Goal: Task Accomplishment & Management: Complete application form

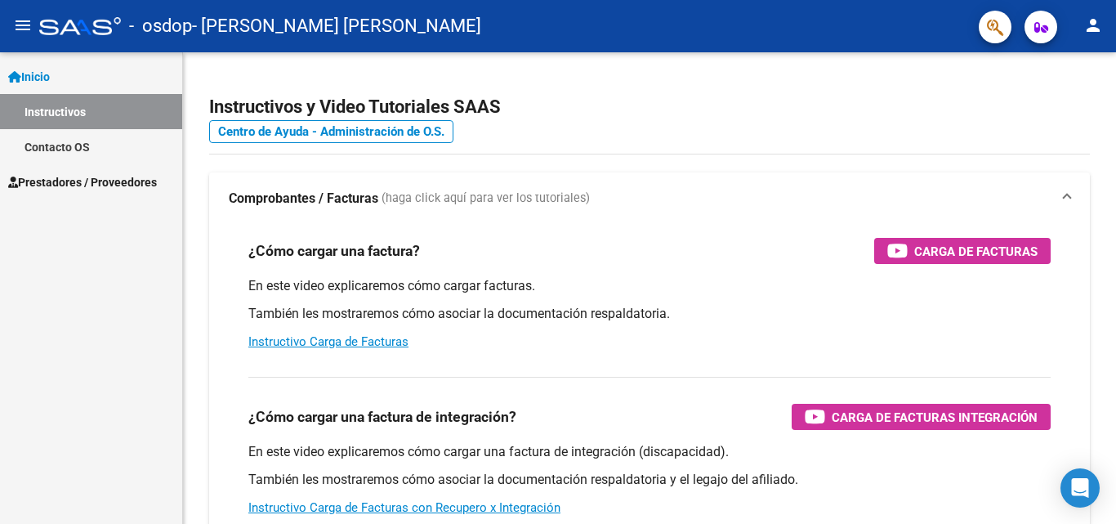
click at [65, 181] on span "Prestadores / Proveedores" at bounding box center [82, 182] width 149 height 18
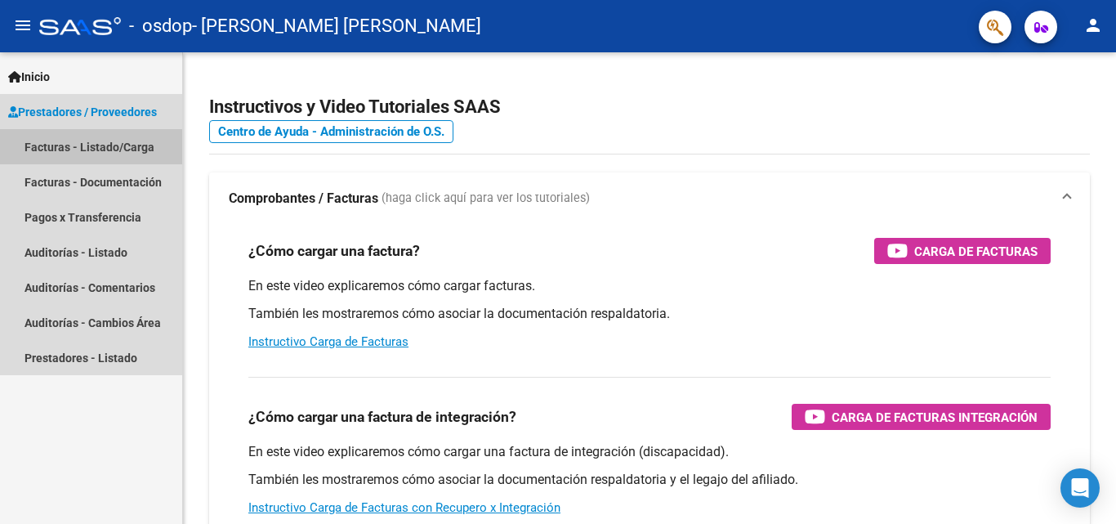
click at [77, 152] on link "Facturas - Listado/Carga" at bounding box center [91, 146] width 182 height 35
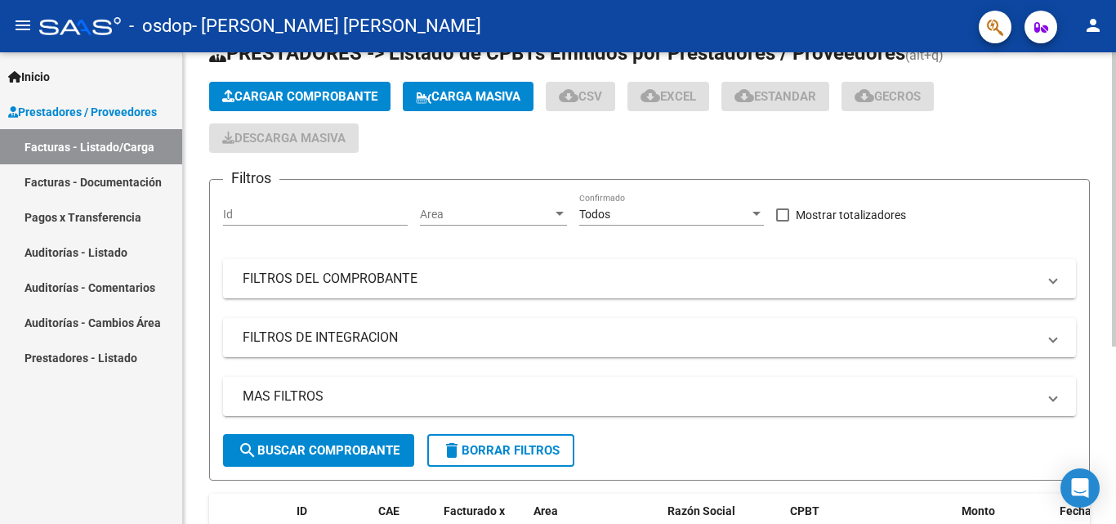
scroll to position [82, 0]
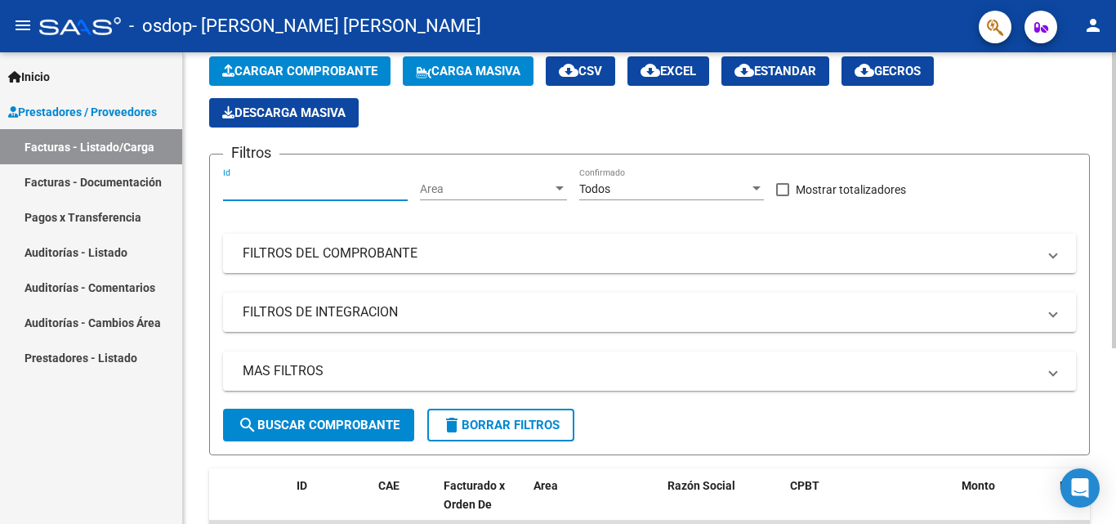
click at [253, 194] on input "Id" at bounding box center [315, 189] width 185 height 14
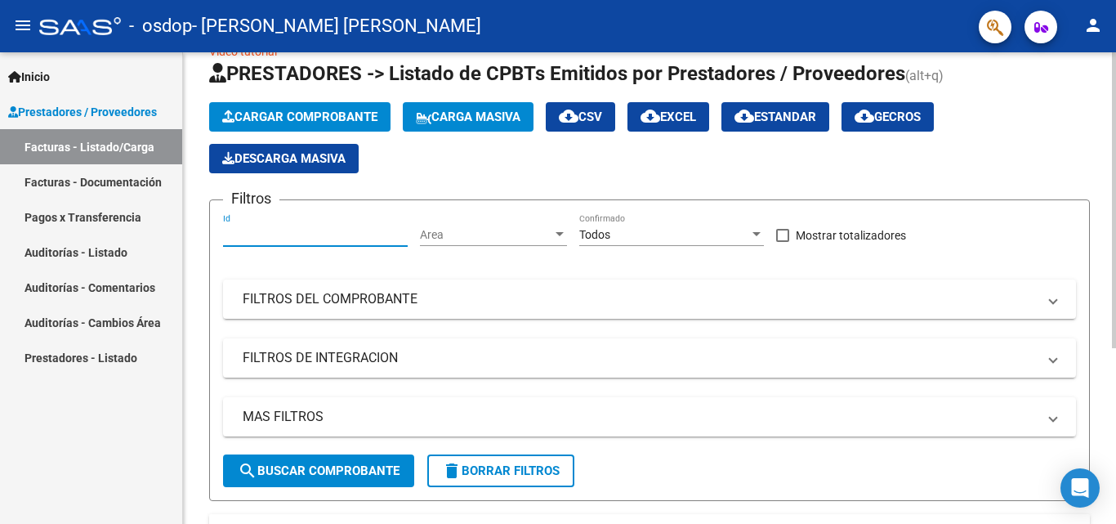
scroll to position [0, 0]
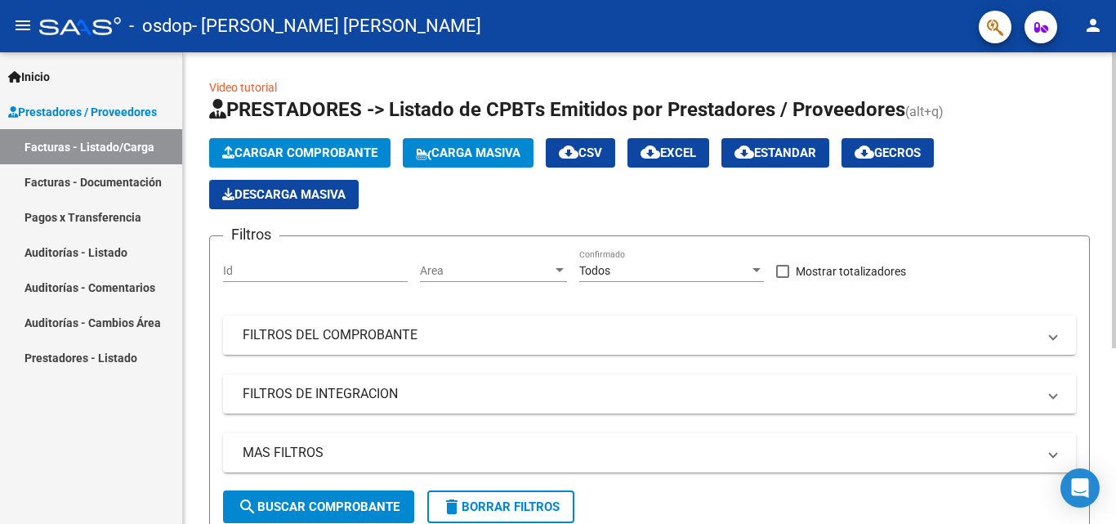
click at [463, 281] on div "Area Area" at bounding box center [493, 265] width 147 height 33
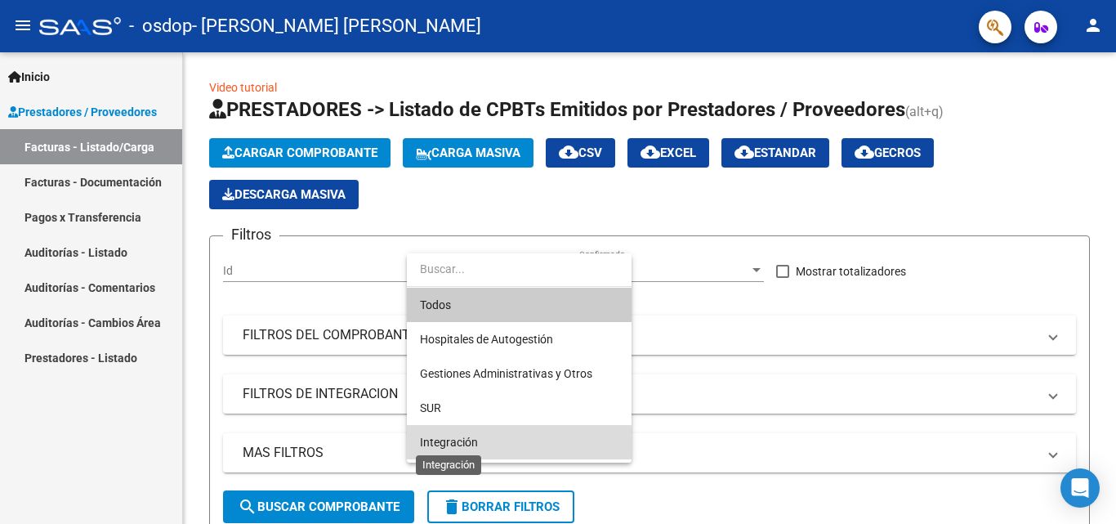
click at [463, 444] on span "Integración" at bounding box center [449, 441] width 58 height 13
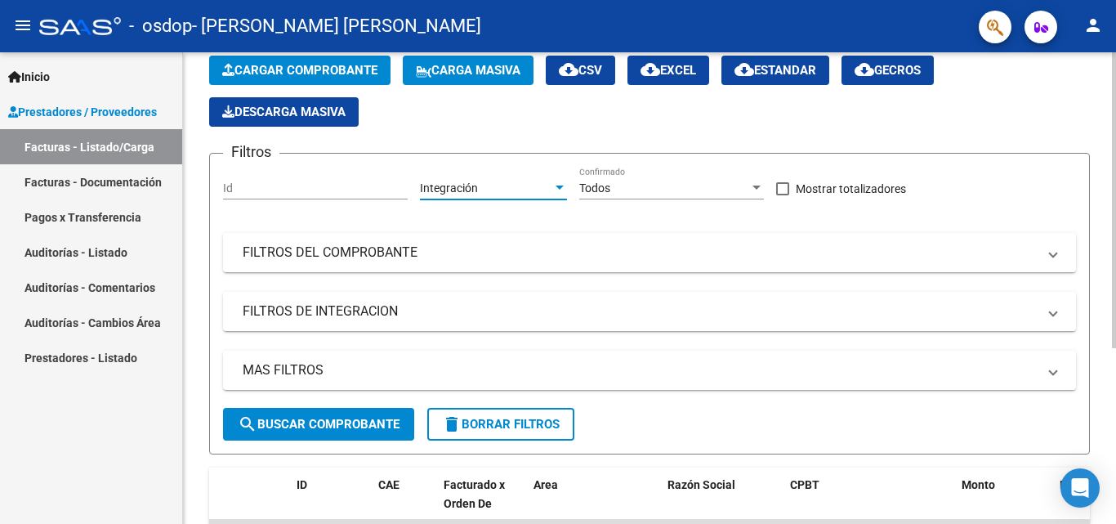
scroll to position [82, 0]
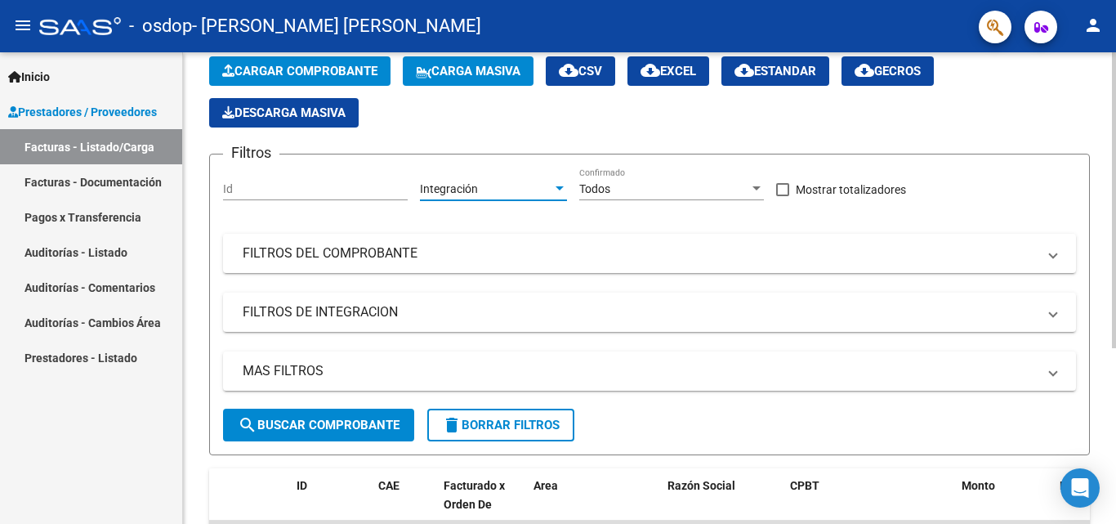
click at [635, 195] on div "Todos" at bounding box center [664, 189] width 170 height 14
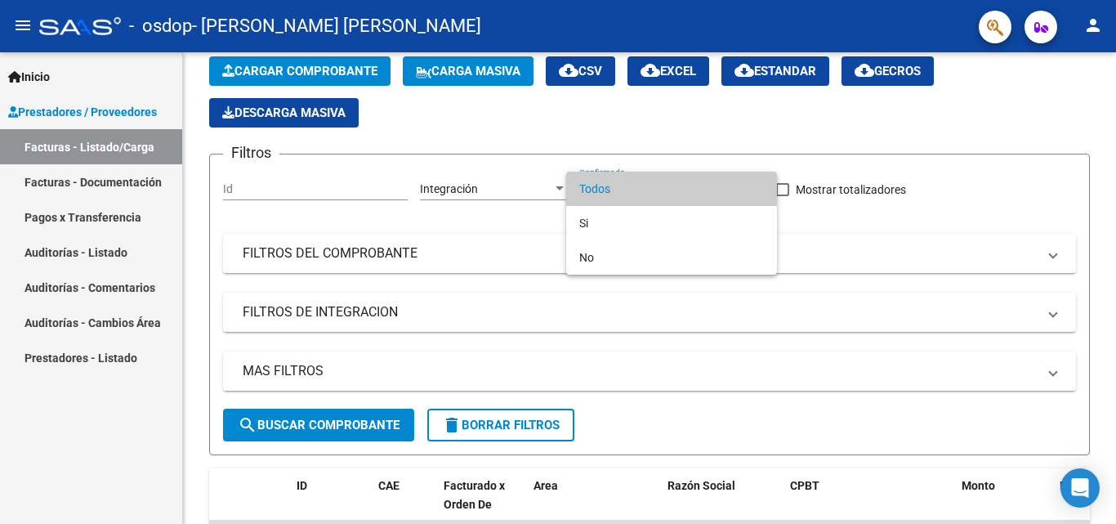
click at [484, 228] on div at bounding box center [558, 262] width 1116 height 524
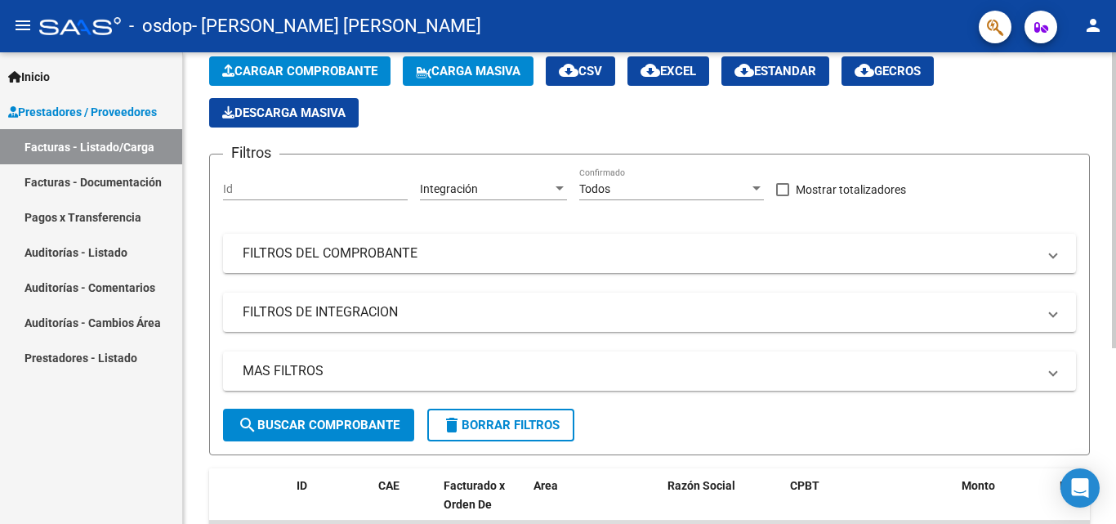
click at [285, 182] on input "Id" at bounding box center [315, 189] width 185 height 14
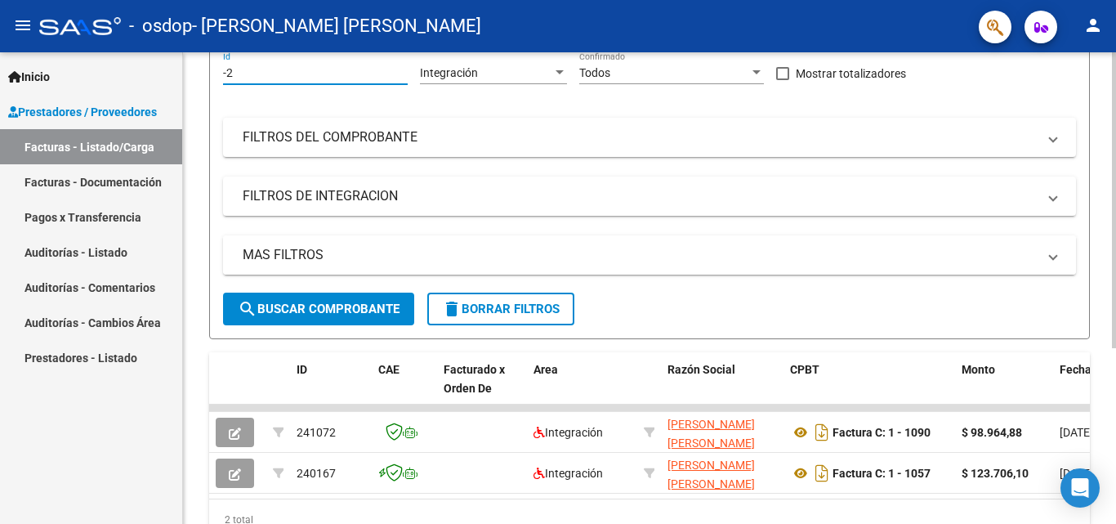
scroll to position [116, 0]
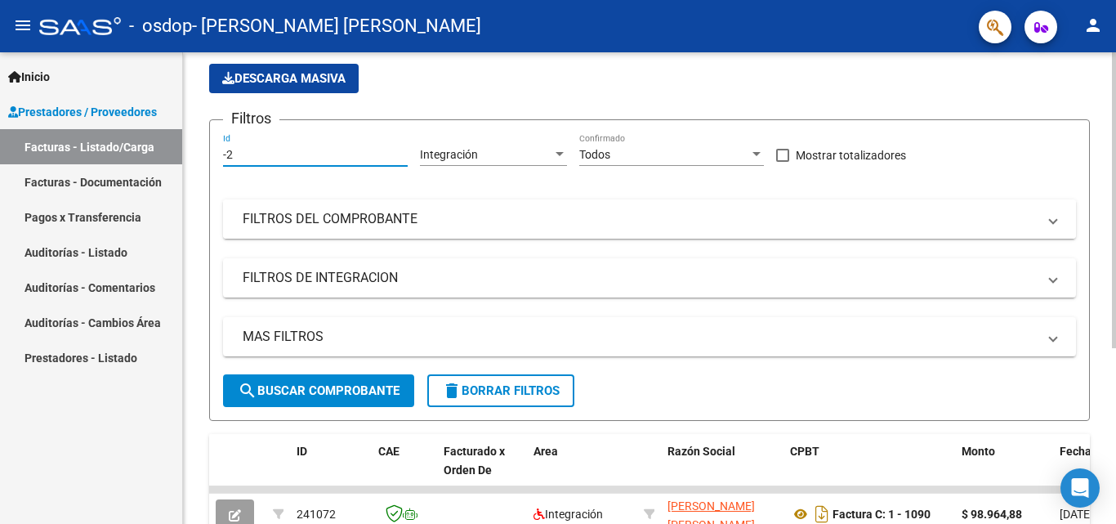
type input "-2"
click at [298, 216] on mat-panel-title "FILTROS DEL COMPROBANTE" at bounding box center [640, 219] width 794 height 18
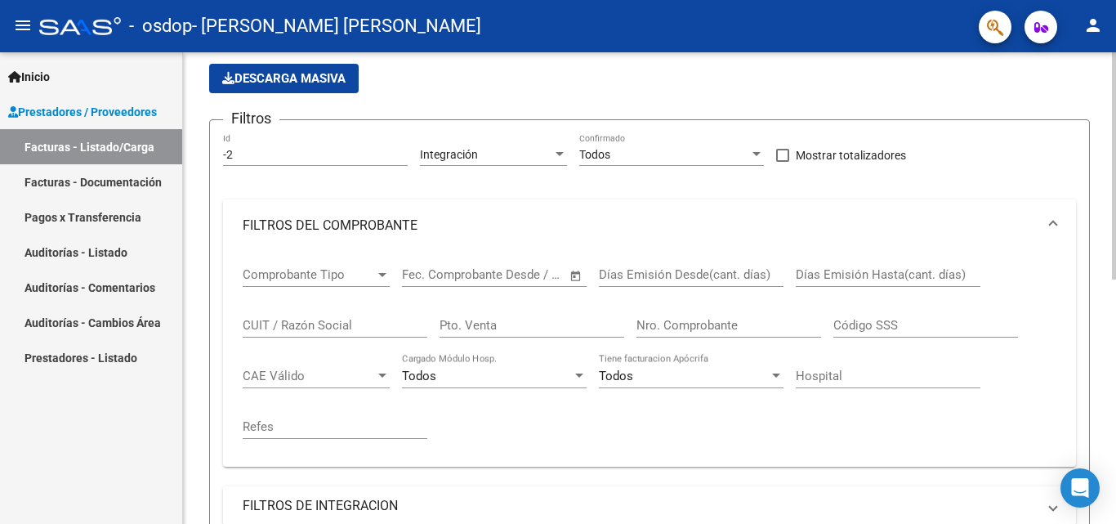
click at [311, 276] on span "Comprobante Tipo" at bounding box center [309, 274] width 132 height 15
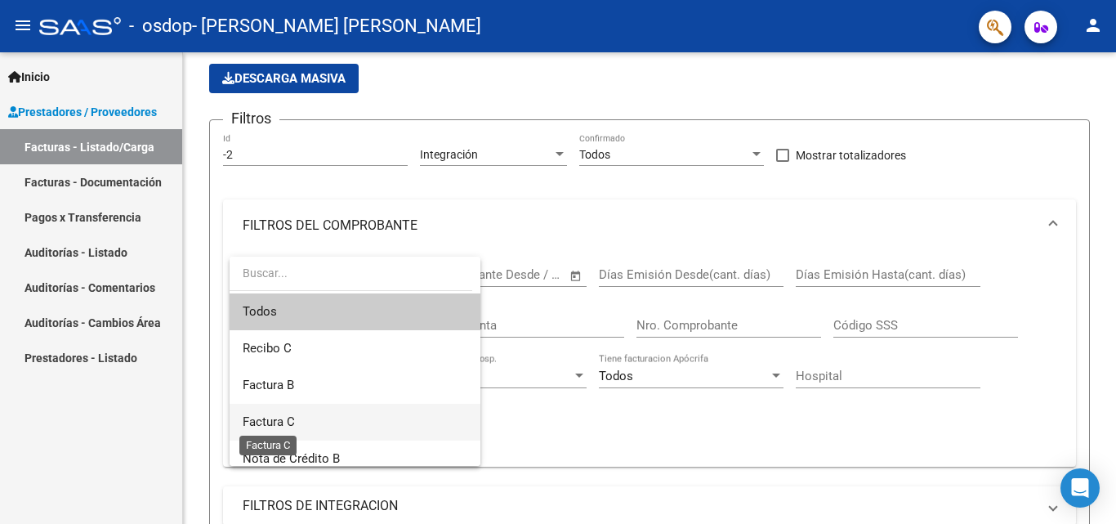
click at [269, 417] on span "Factura C" at bounding box center [269, 421] width 52 height 15
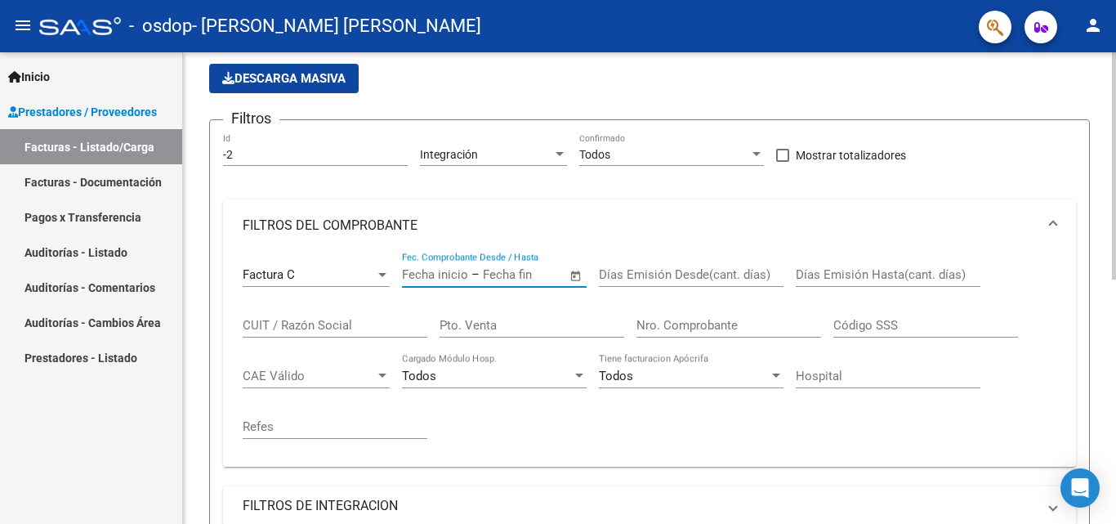
click at [452, 274] on input "text" at bounding box center [435, 274] width 66 height 15
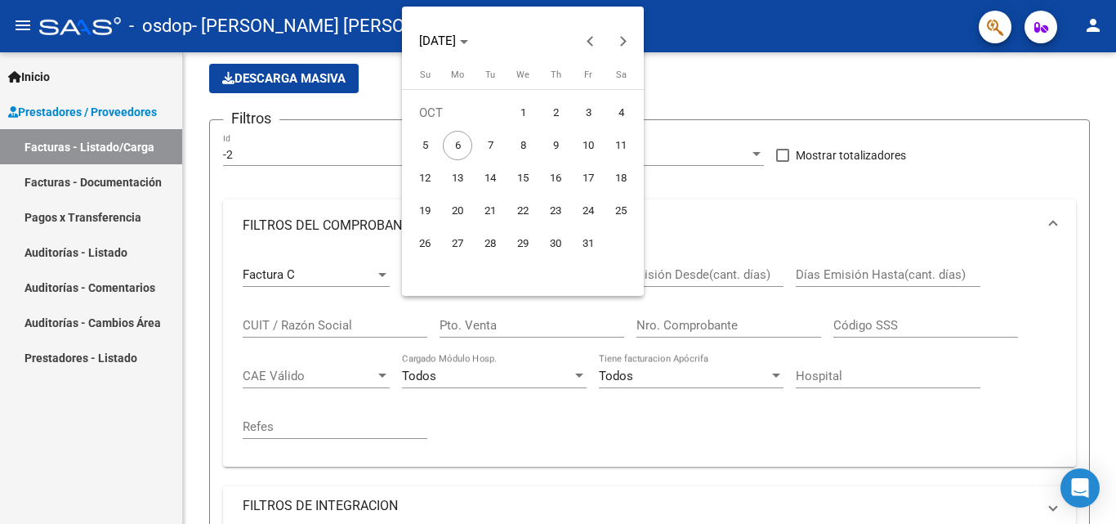
click at [520, 120] on span "1" at bounding box center [522, 112] width 29 height 29
type input "[DATE]"
click at [518, 99] on span "1" at bounding box center [522, 112] width 29 height 29
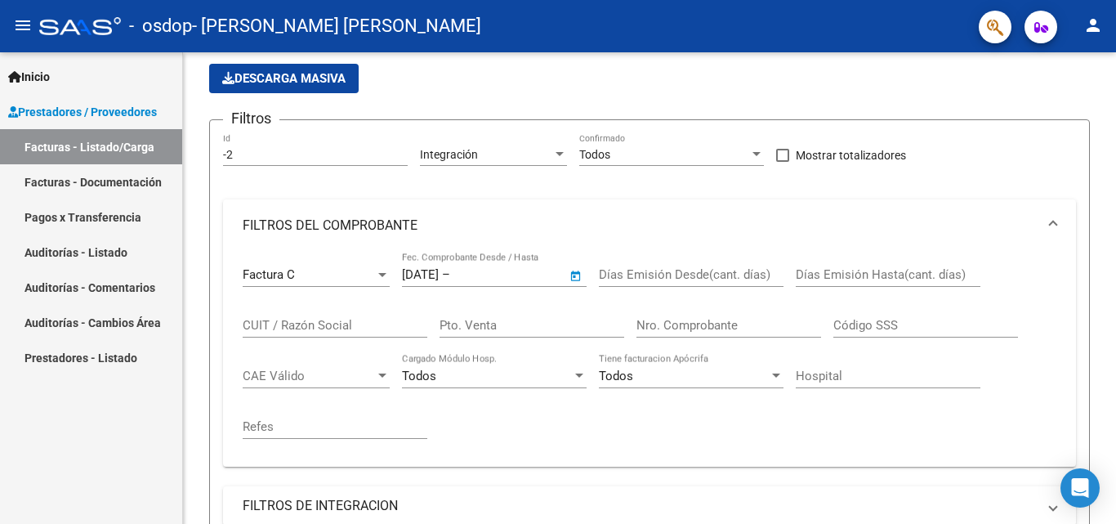
type input "[DATE]"
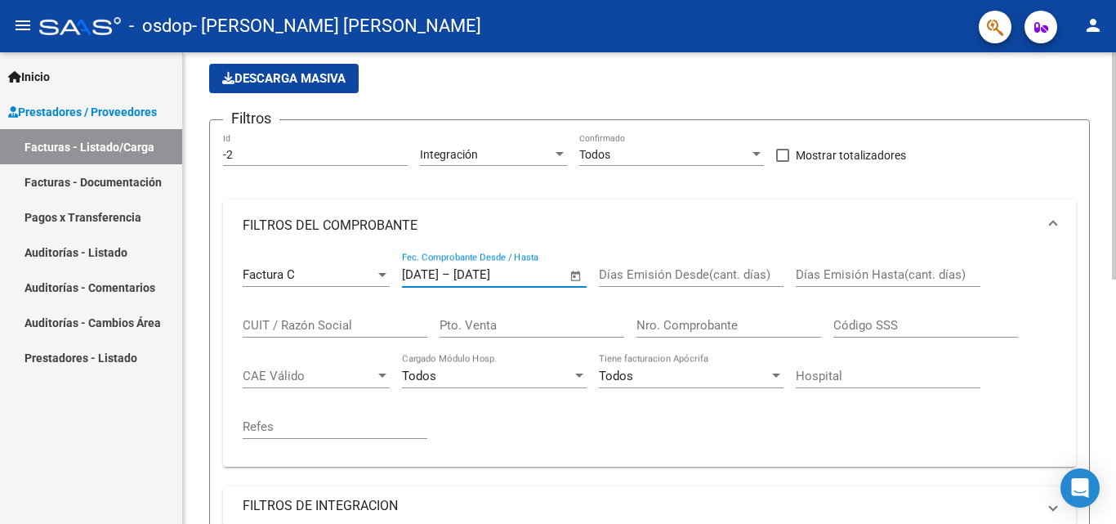
click at [571, 274] on span "Open calendar" at bounding box center [575, 275] width 39 height 39
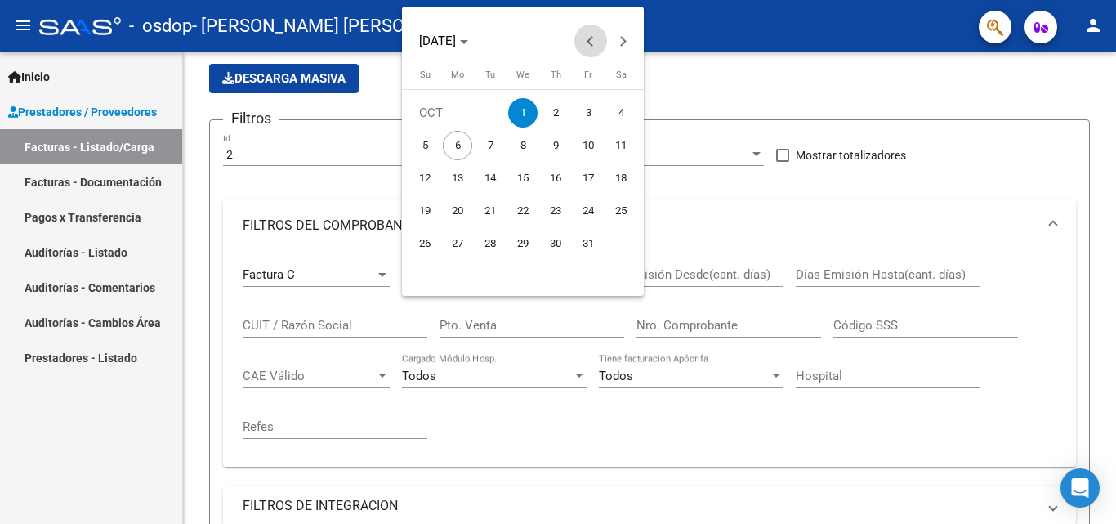
click at [585, 43] on span "Previous month" at bounding box center [590, 41] width 33 height 33
click at [445, 149] on span "1" at bounding box center [457, 145] width 29 height 29
type input "[DATE]"
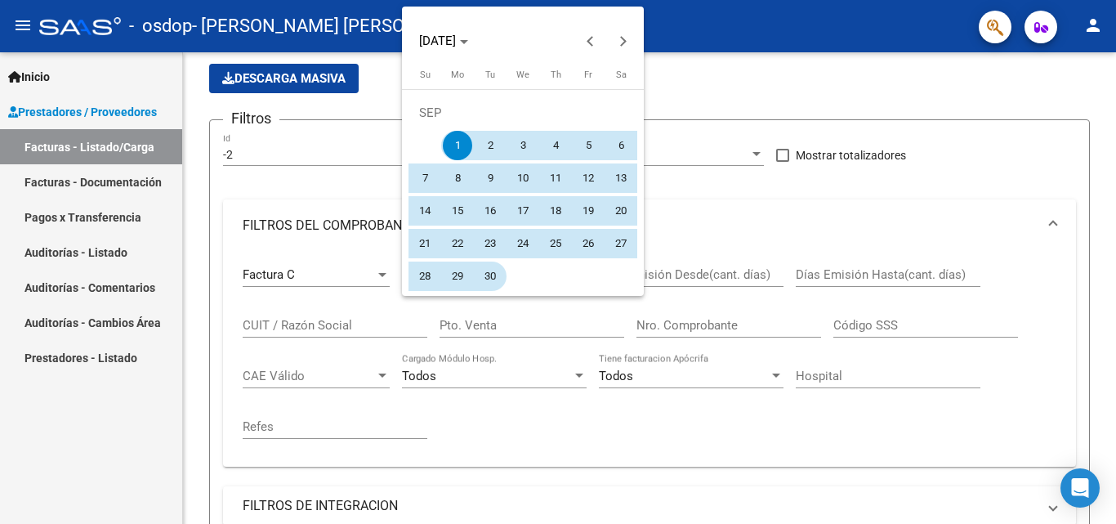
click at [485, 274] on span "30" at bounding box center [489, 275] width 29 height 29
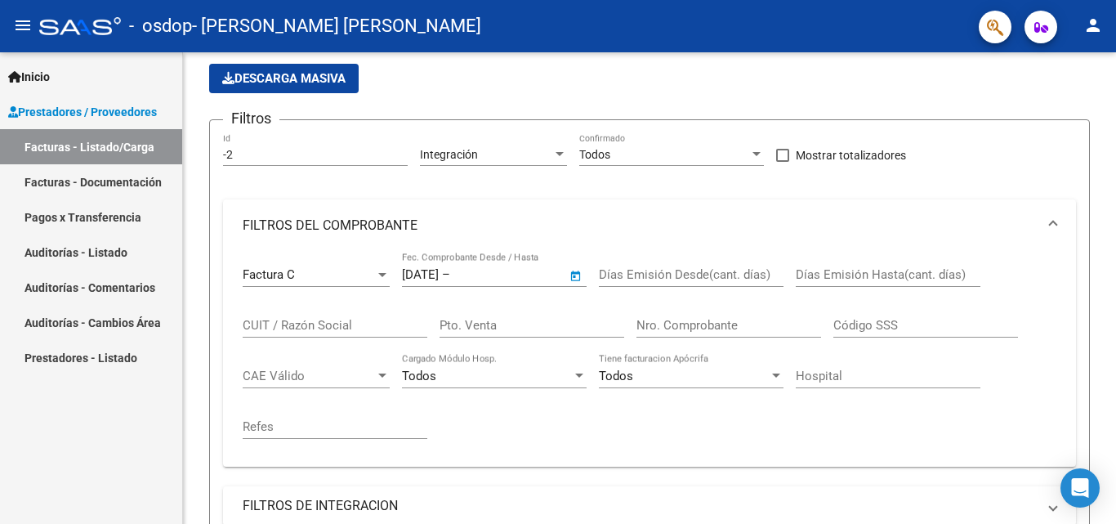
type input "[DATE]"
click at [719, 283] on div "Días Emisión Desde(cant. días)" at bounding box center [691, 269] width 185 height 35
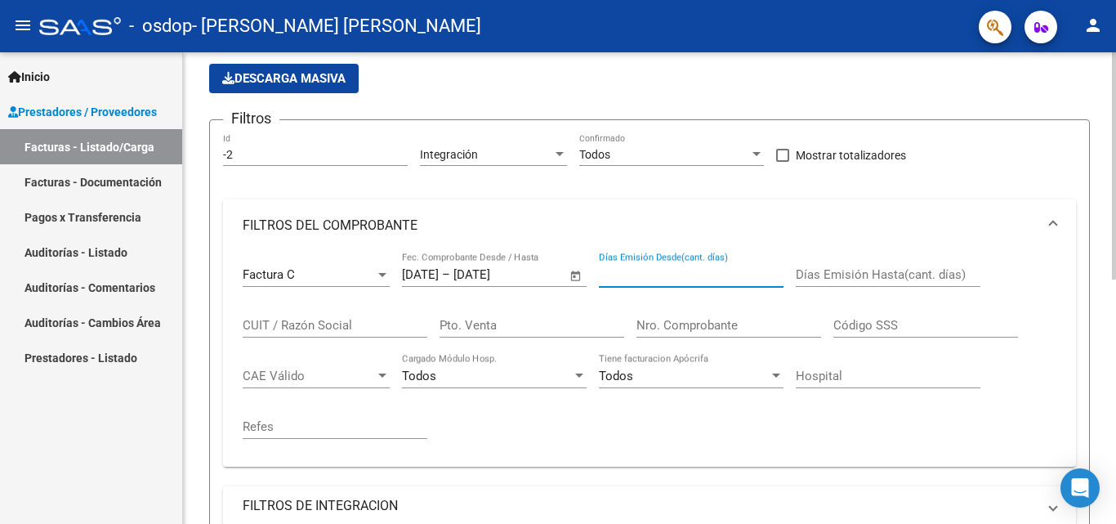
click at [898, 266] on div "Días Emisión Hasta(cant. días)" at bounding box center [888, 269] width 185 height 35
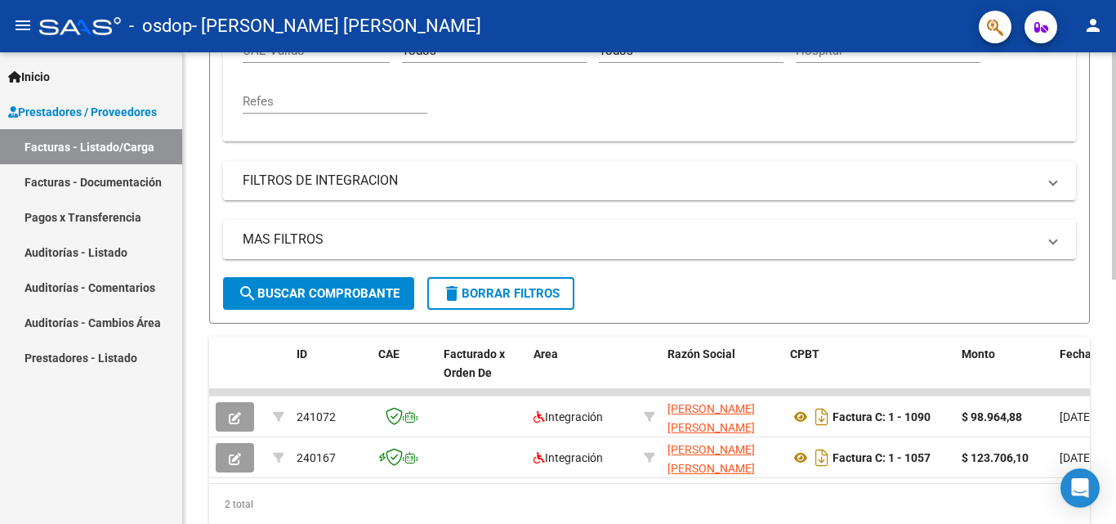
scroll to position [507, 0]
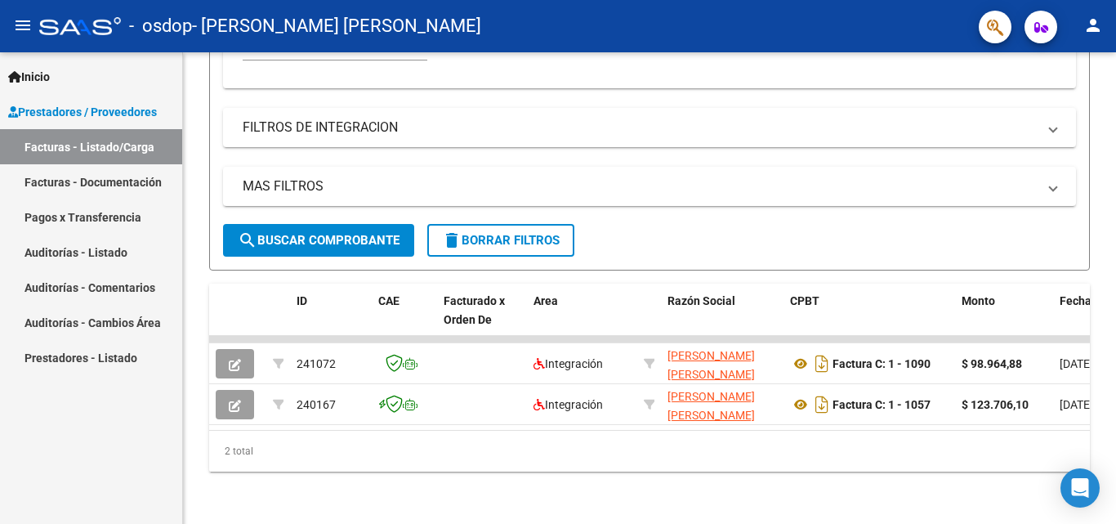
type input "-1"
click at [85, 103] on span "Prestadores / Proveedores" at bounding box center [82, 112] width 149 height 18
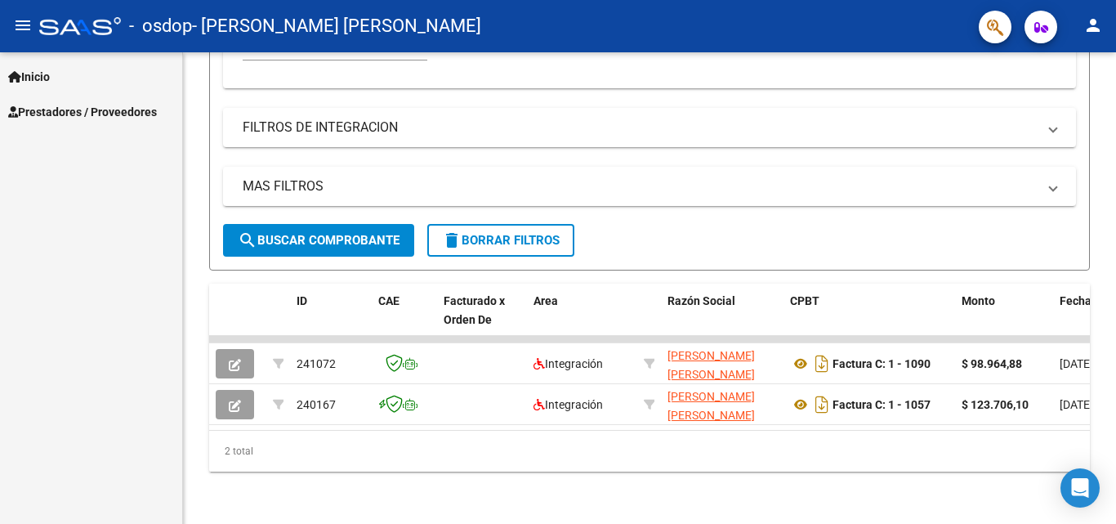
click at [78, 114] on span "Prestadores / Proveedores" at bounding box center [82, 112] width 149 height 18
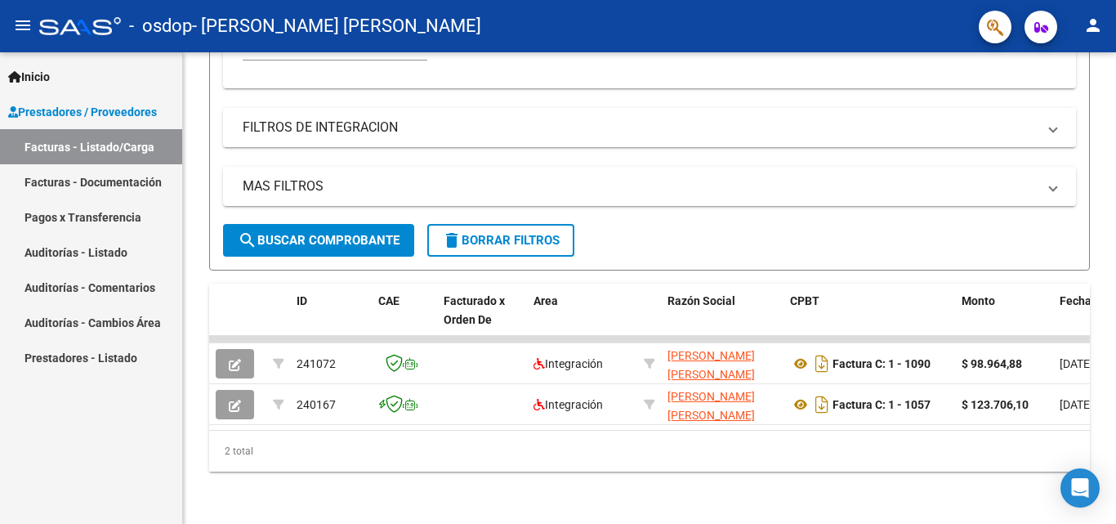
click at [50, 74] on span "Inicio" at bounding box center [29, 77] width 42 height 18
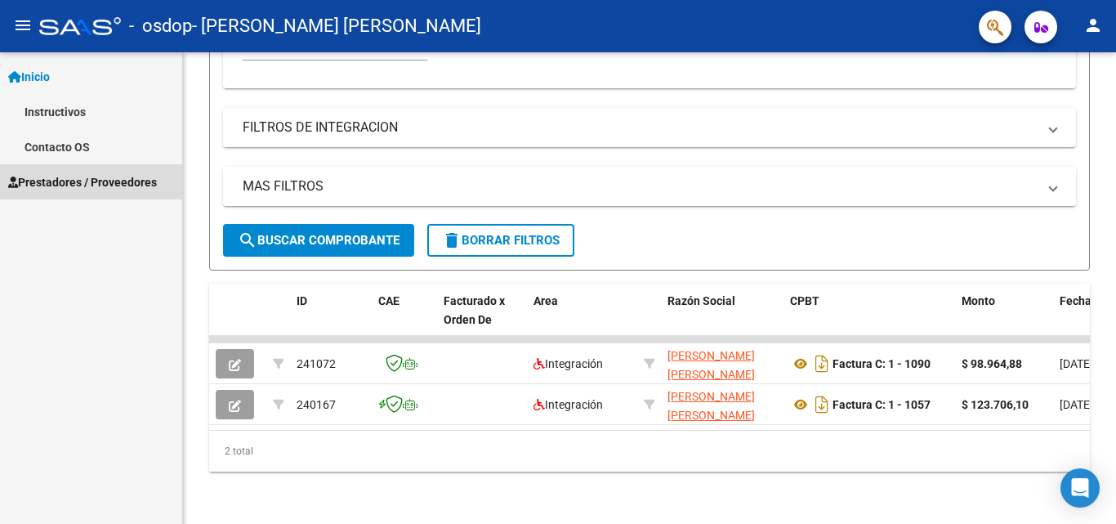
click at [56, 184] on span "Prestadores / Proveedores" at bounding box center [82, 182] width 149 height 18
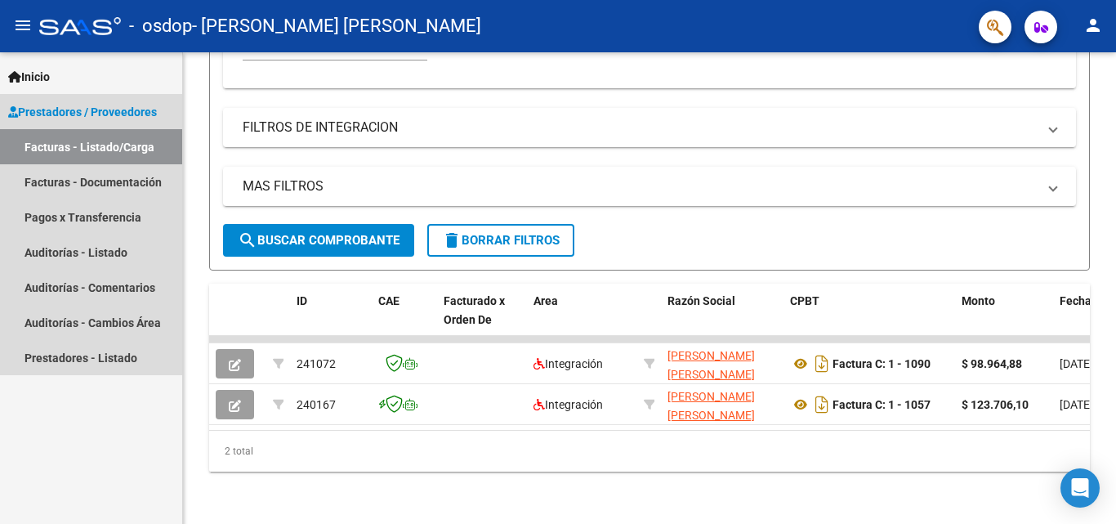
click at [91, 149] on link "Facturas - Listado/Carga" at bounding box center [91, 146] width 182 height 35
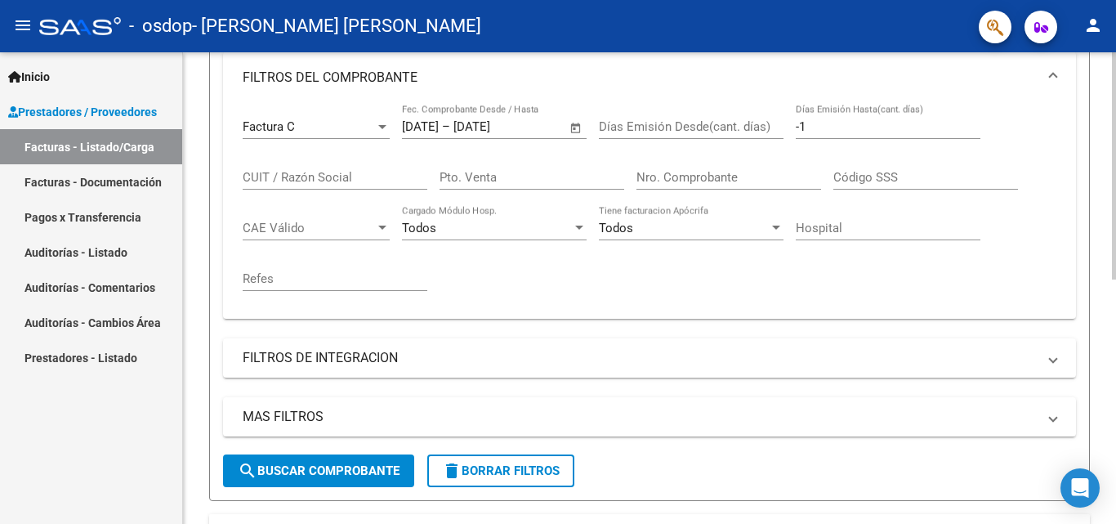
scroll to position [262, 0]
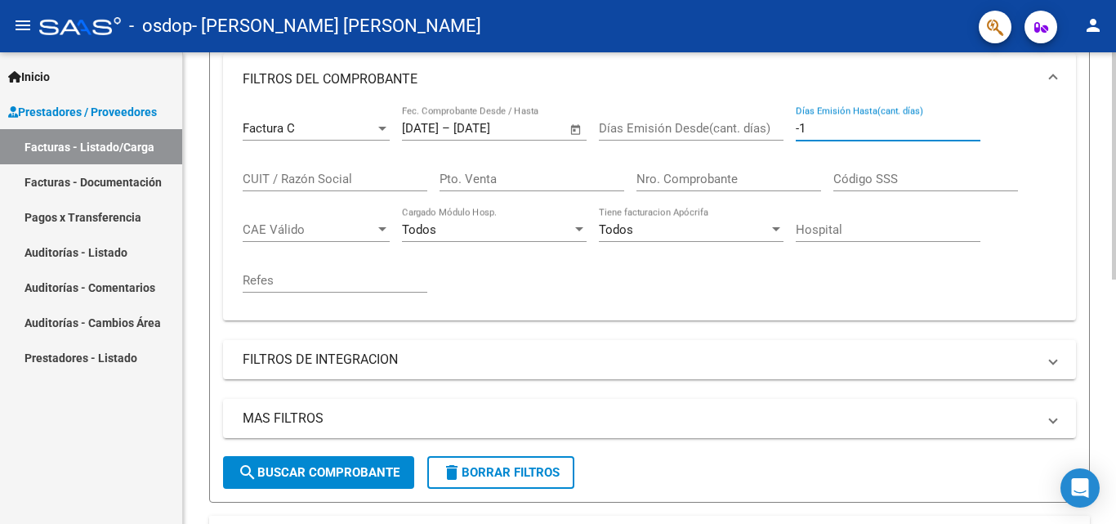
click at [830, 127] on input "-1" at bounding box center [888, 128] width 185 height 15
click at [337, 187] on div "CUIT / Razón Social" at bounding box center [335, 173] width 185 height 35
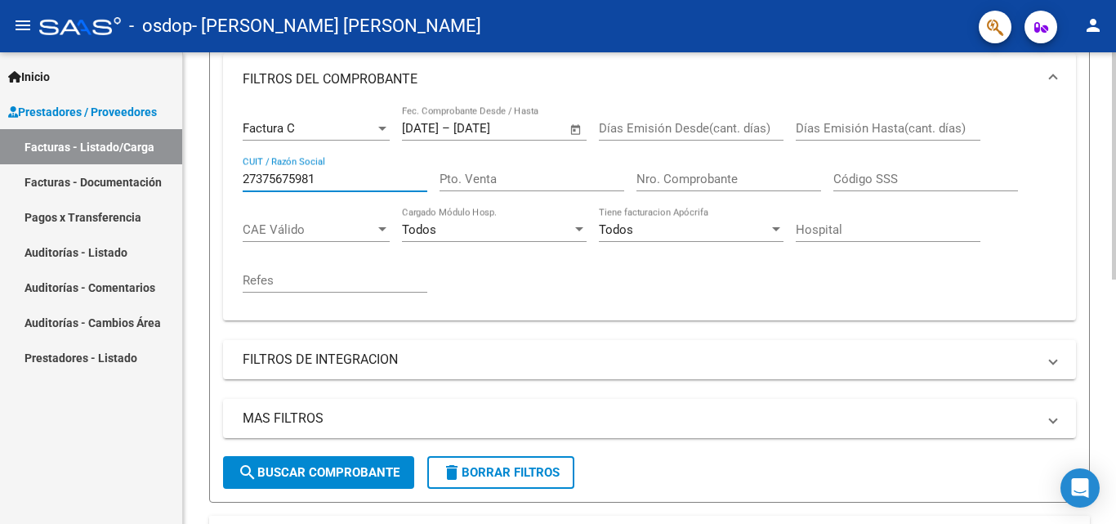
type input "27375675981"
click at [553, 185] on input "Pto. Venta" at bounding box center [531, 179] width 185 height 15
type input "00001"
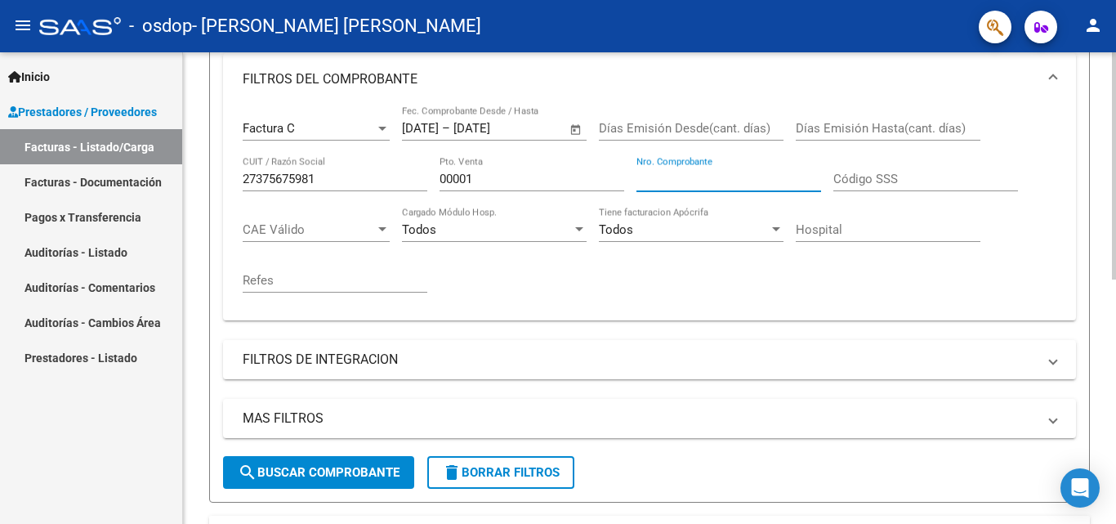
click at [689, 176] on input "Nro. Comprobante" at bounding box center [728, 179] width 185 height 15
type input "00001121"
click at [896, 181] on input "Código SSS" at bounding box center [925, 179] width 185 height 15
click at [295, 239] on div "CAE Válido CAE Válido" at bounding box center [316, 224] width 147 height 35
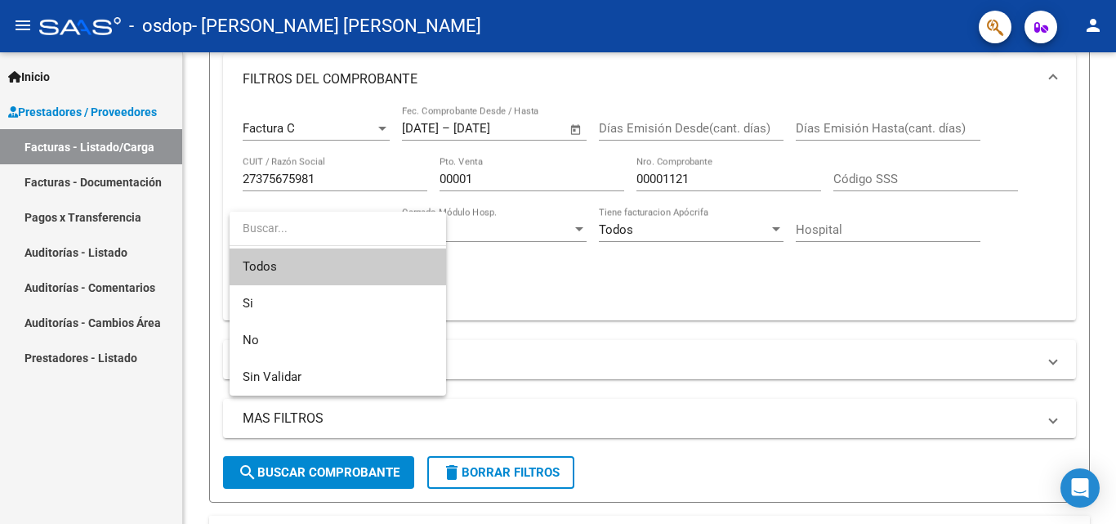
click at [582, 244] on div at bounding box center [558, 262] width 1116 height 524
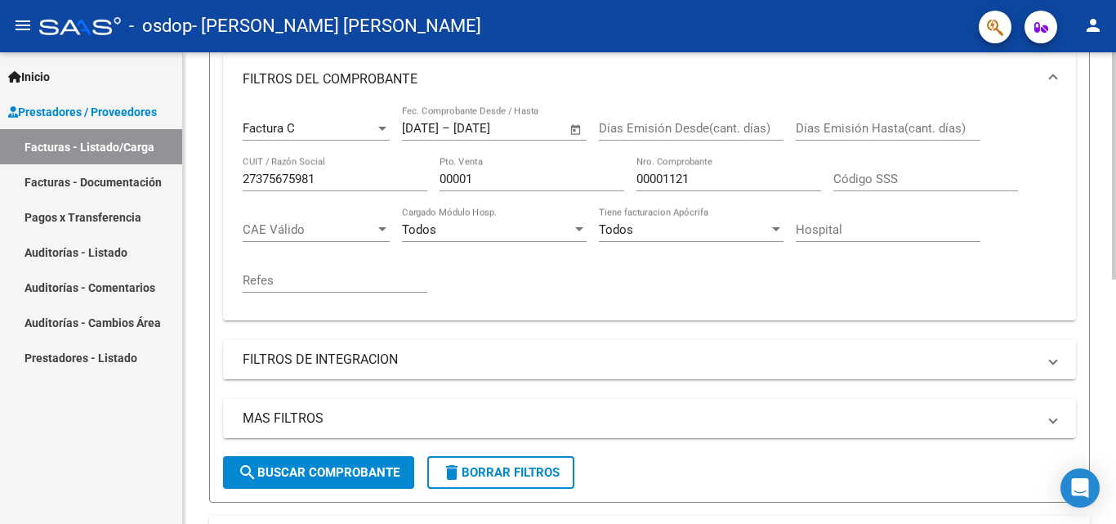
click at [348, 230] on span "CAE Válido" at bounding box center [309, 229] width 132 height 15
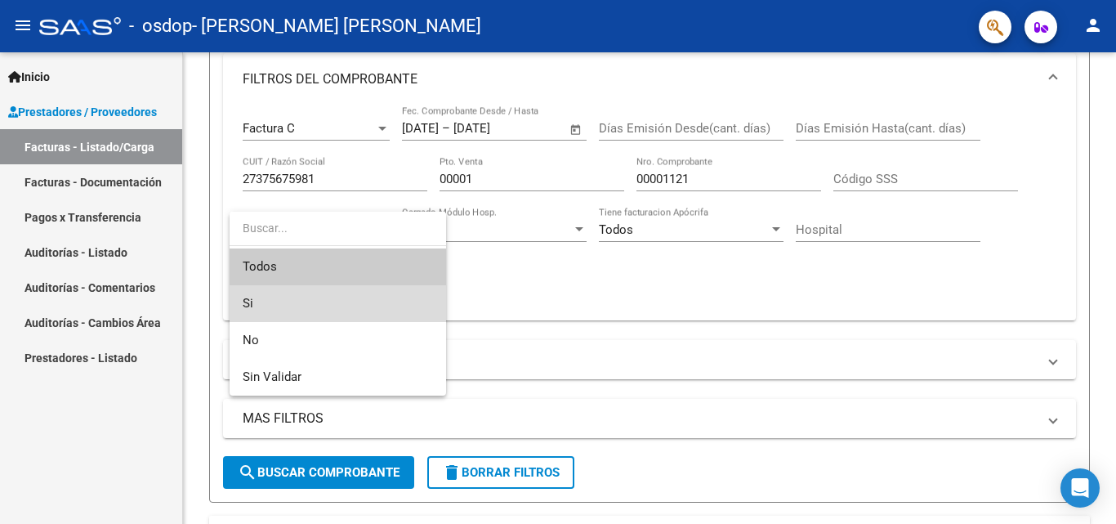
click at [265, 306] on span "Si" at bounding box center [338, 303] width 190 height 37
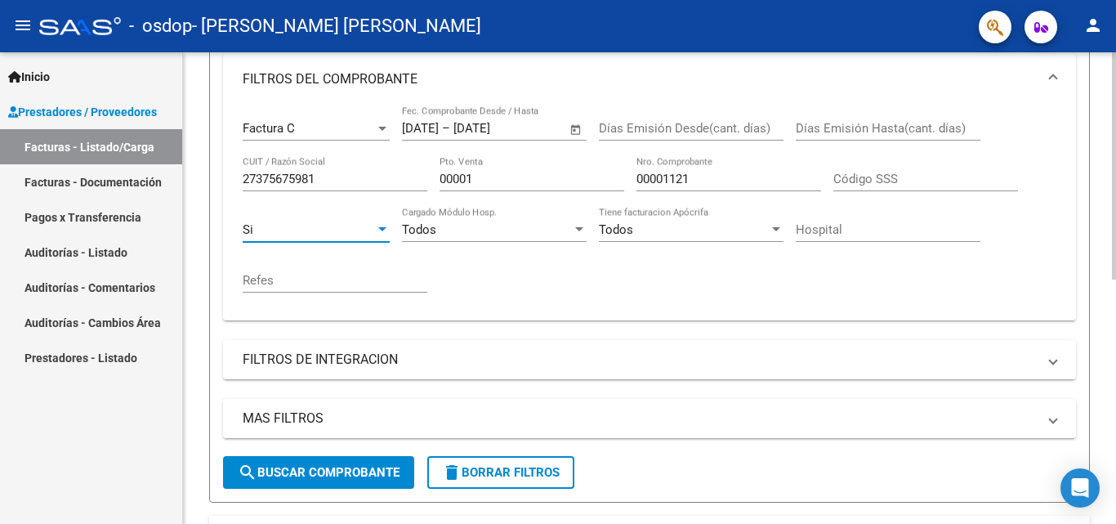
click at [505, 221] on div "Todos Cargado Módulo Hosp." at bounding box center [494, 224] width 185 height 35
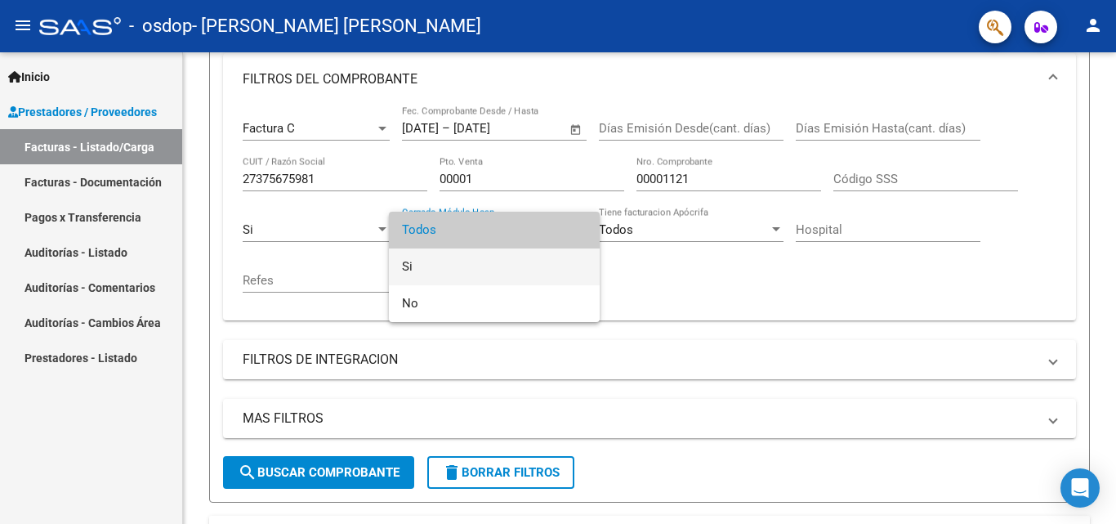
click at [469, 252] on span "Si" at bounding box center [494, 266] width 185 height 37
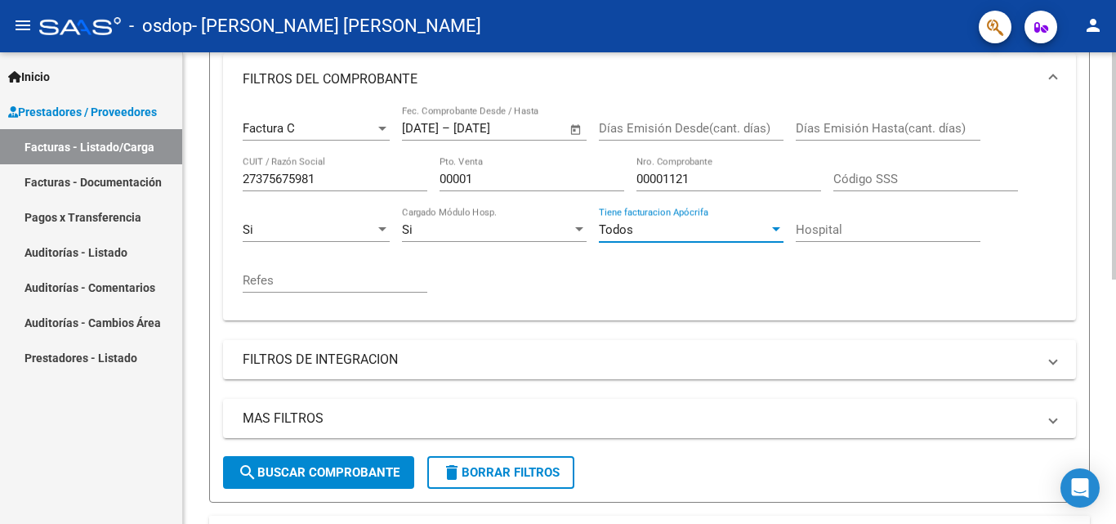
click at [628, 222] on span "Todos" at bounding box center [616, 229] width 34 height 15
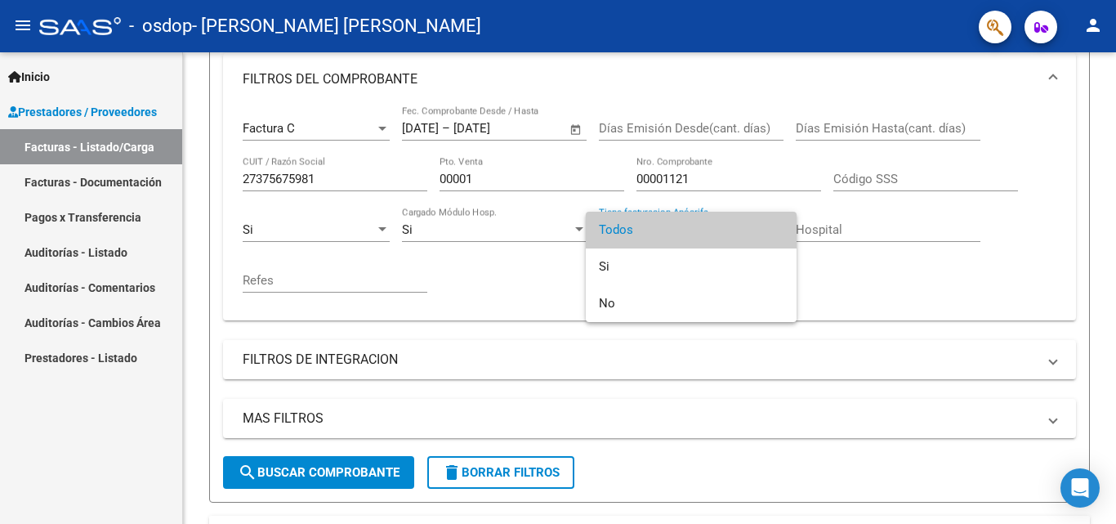
click at [460, 269] on div at bounding box center [558, 262] width 1116 height 524
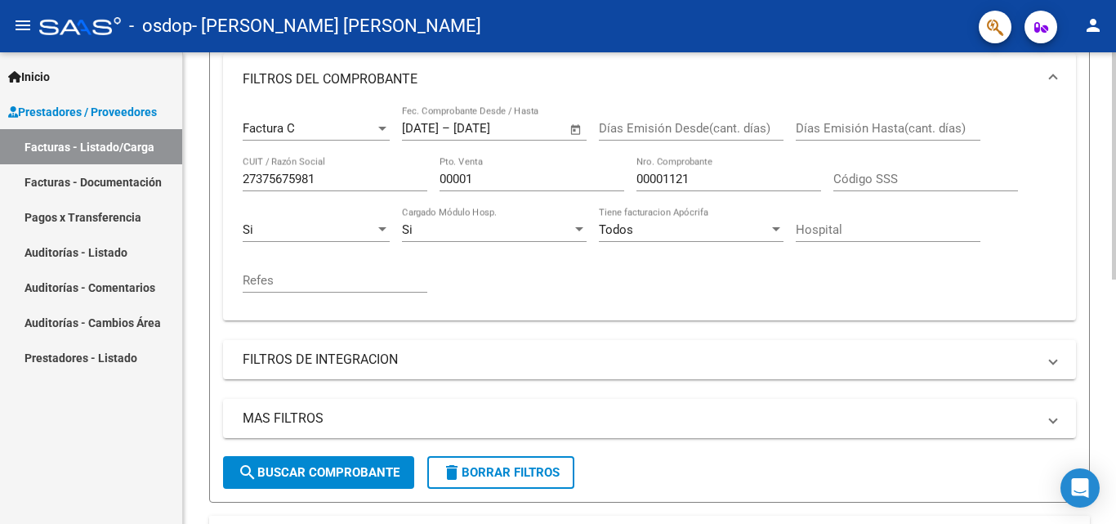
click at [614, 221] on div "Todos Tiene facturacion Apócrifa" at bounding box center [691, 224] width 185 height 35
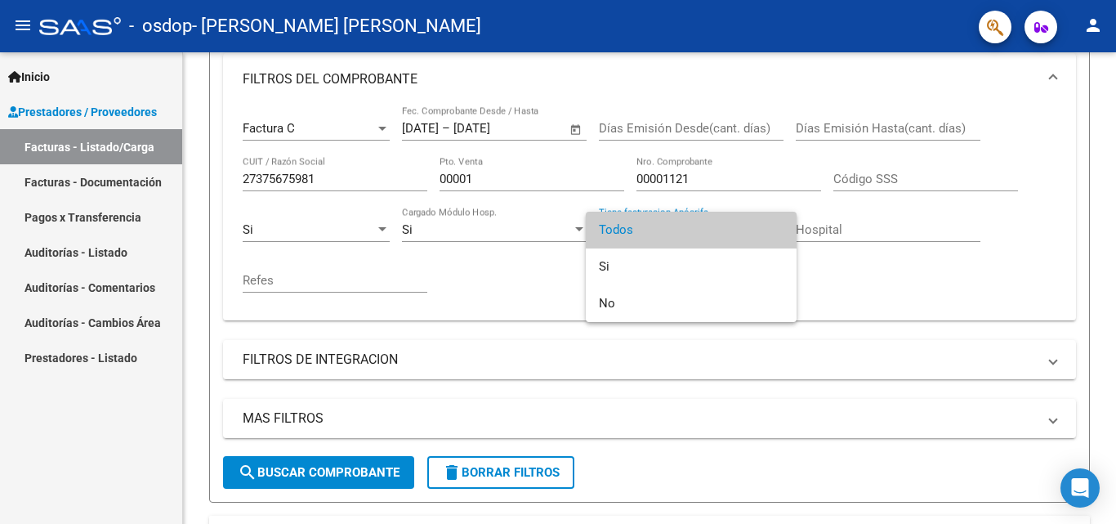
click at [483, 253] on div at bounding box center [558, 262] width 1116 height 524
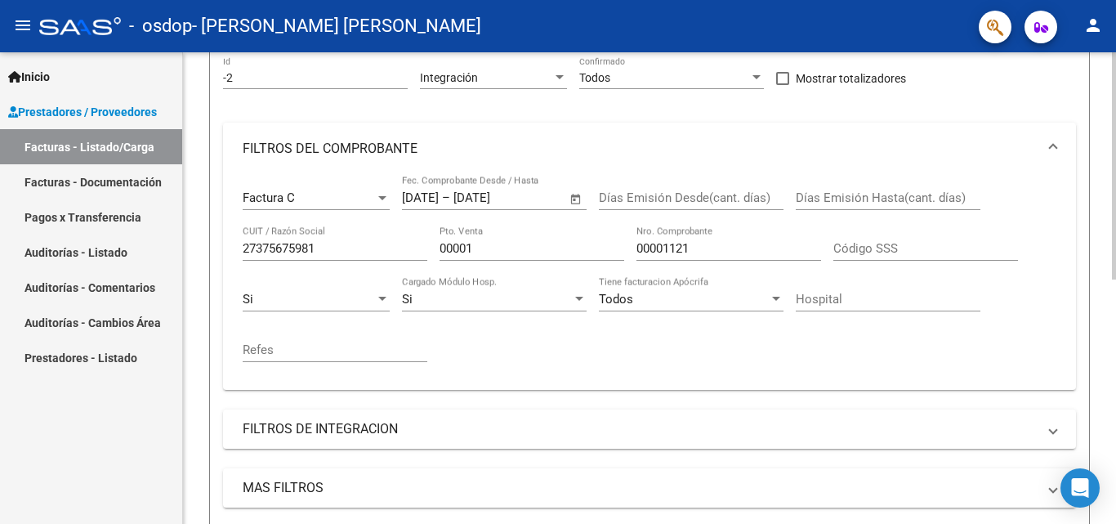
scroll to position [181, 0]
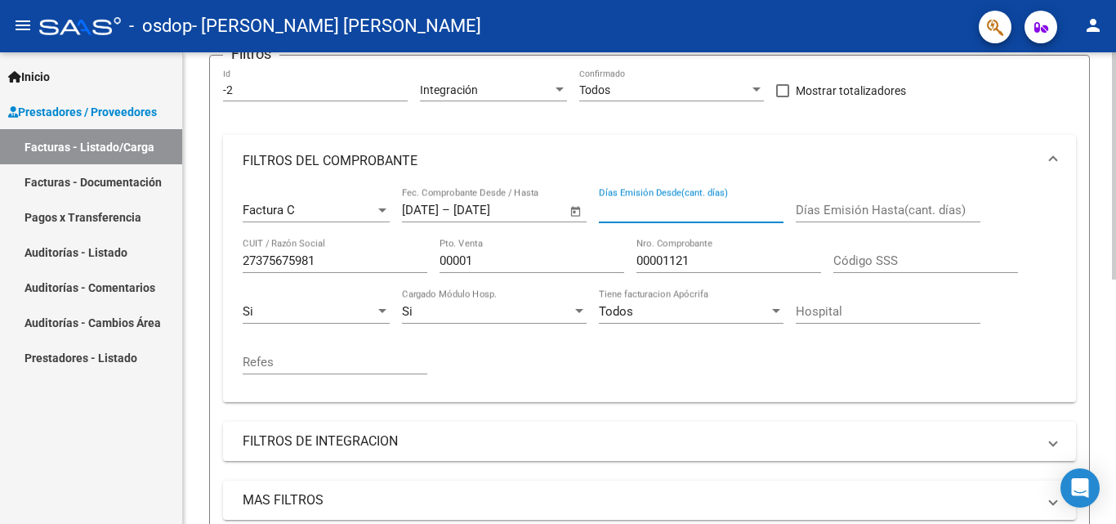
click at [655, 212] on input "Días Emisión Desde(cant. días)" at bounding box center [691, 210] width 185 height 15
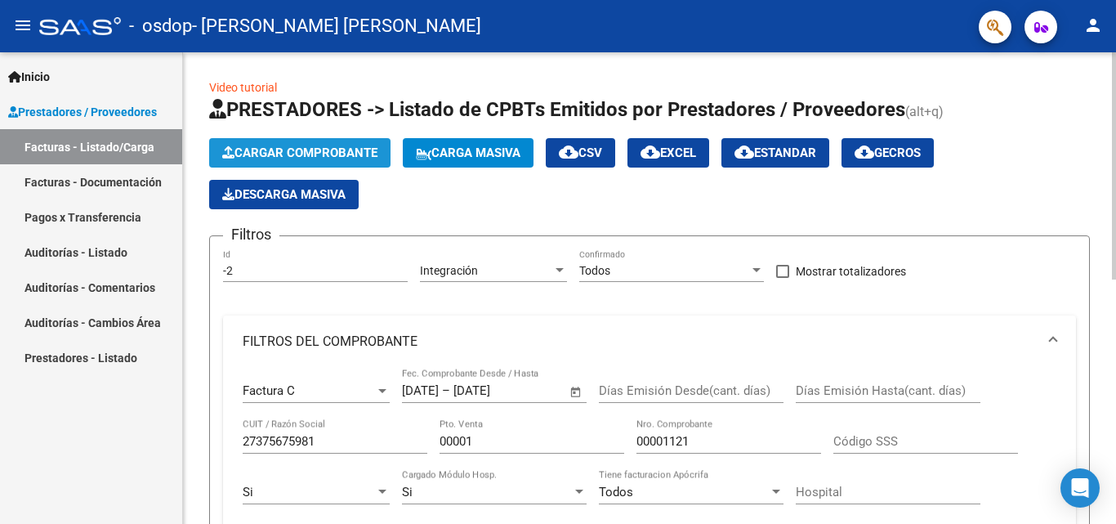
click at [283, 156] on span "Cargar Comprobante" at bounding box center [299, 152] width 155 height 15
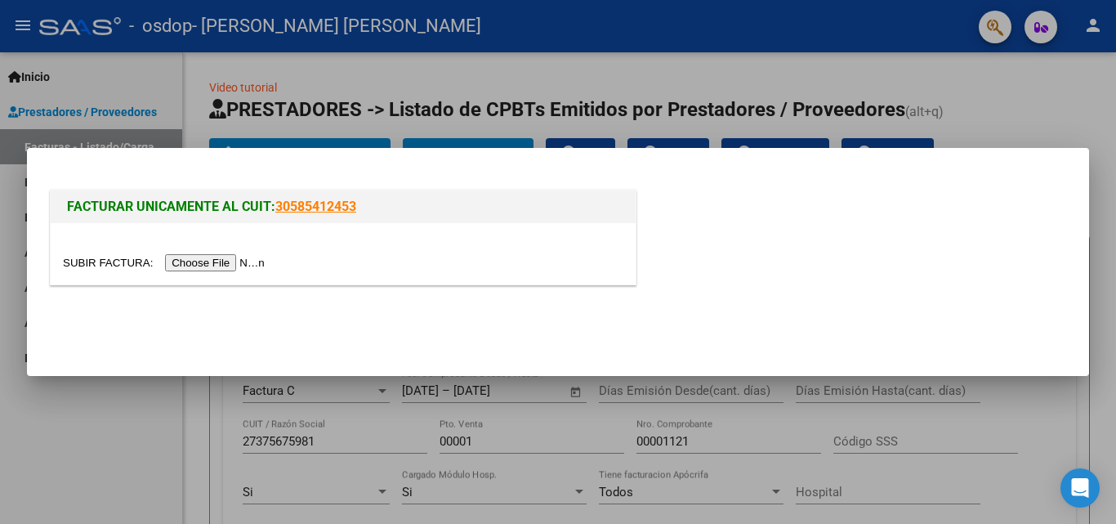
click at [230, 261] on input "file" at bounding box center [166, 262] width 207 height 17
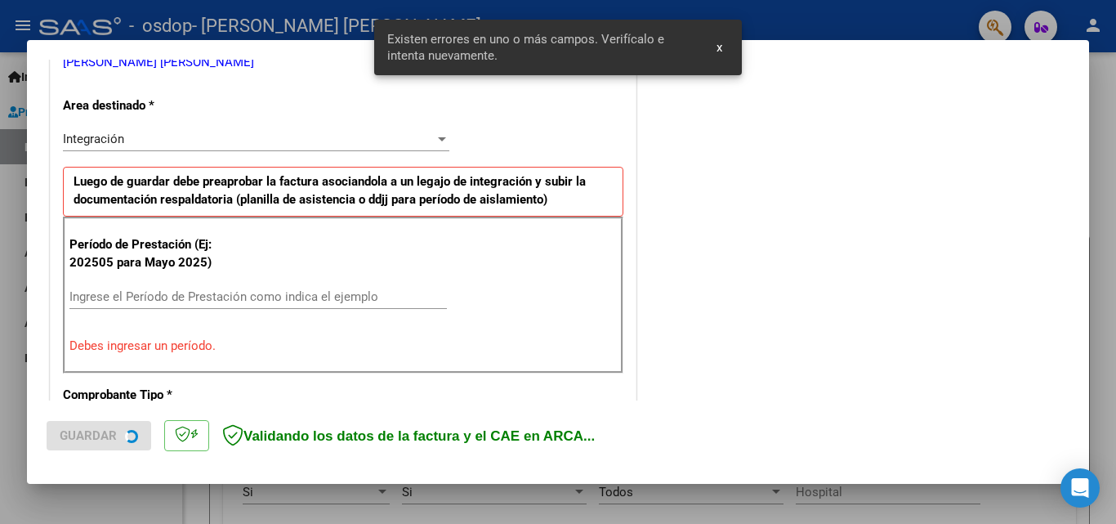
scroll to position [368, 0]
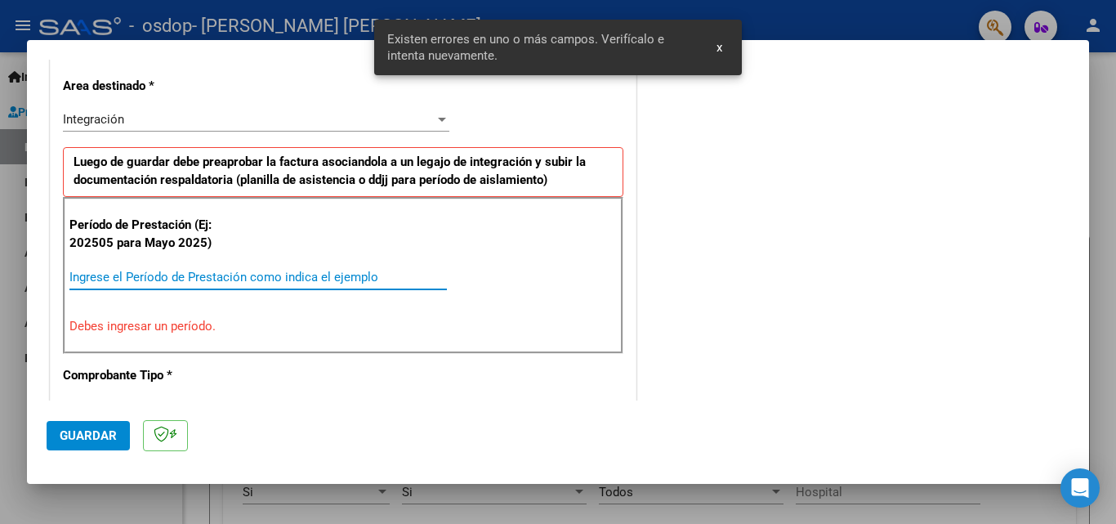
click at [167, 270] on input "Ingrese el Período de Prestación como indica el ejemplo" at bounding box center [257, 277] width 377 height 15
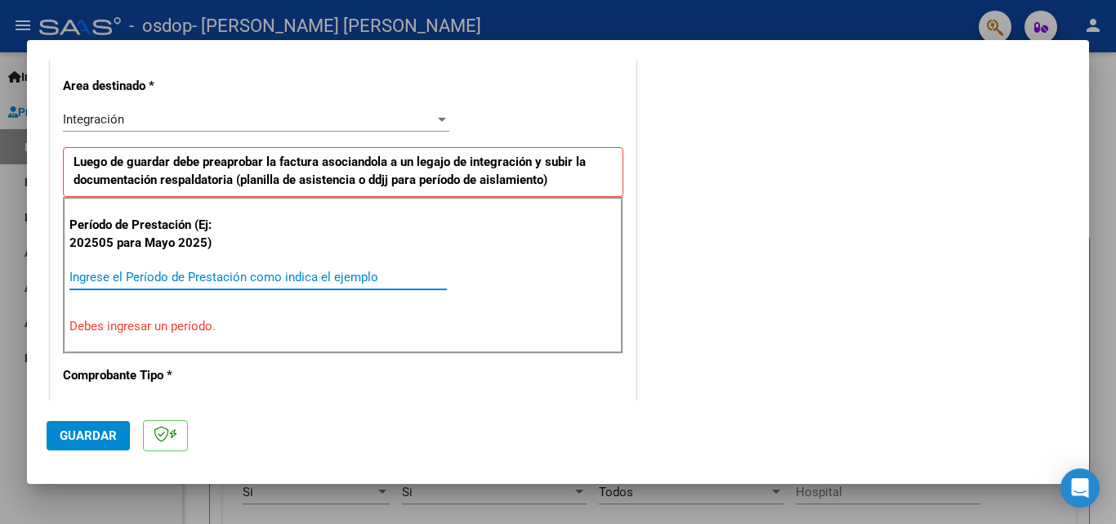
click at [167, 270] on input "Ingrese el Período de Prestación como indica el ejemplo" at bounding box center [257, 277] width 377 height 15
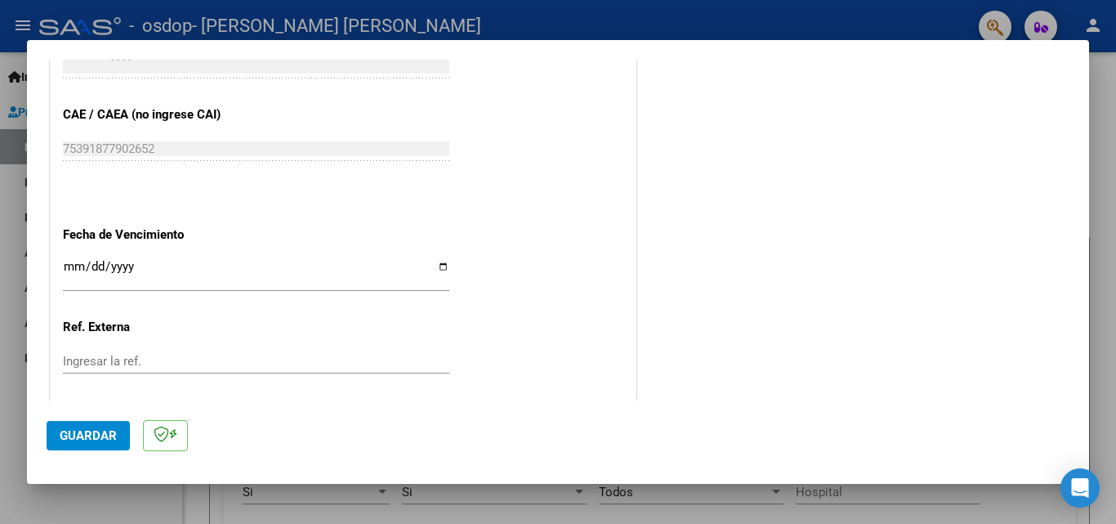
scroll to position [1097, 0]
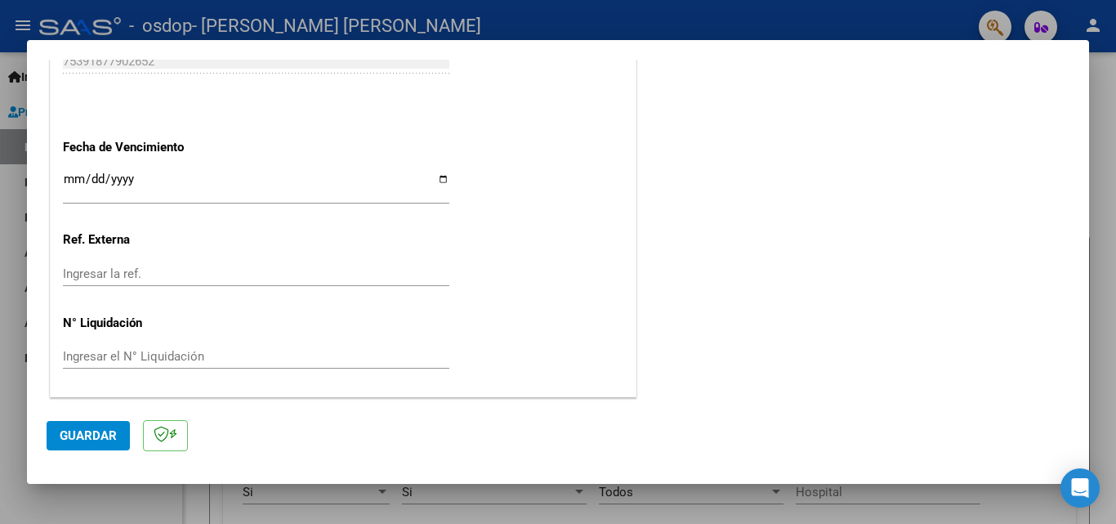
type input "202509"
click at [429, 181] on input "Ingresar la fecha" at bounding box center [256, 185] width 386 height 26
click at [437, 176] on input "Ingresar la fecha" at bounding box center [256, 185] width 386 height 26
type input "[DATE]"
click at [94, 428] on span "Guardar" at bounding box center [88, 435] width 57 height 15
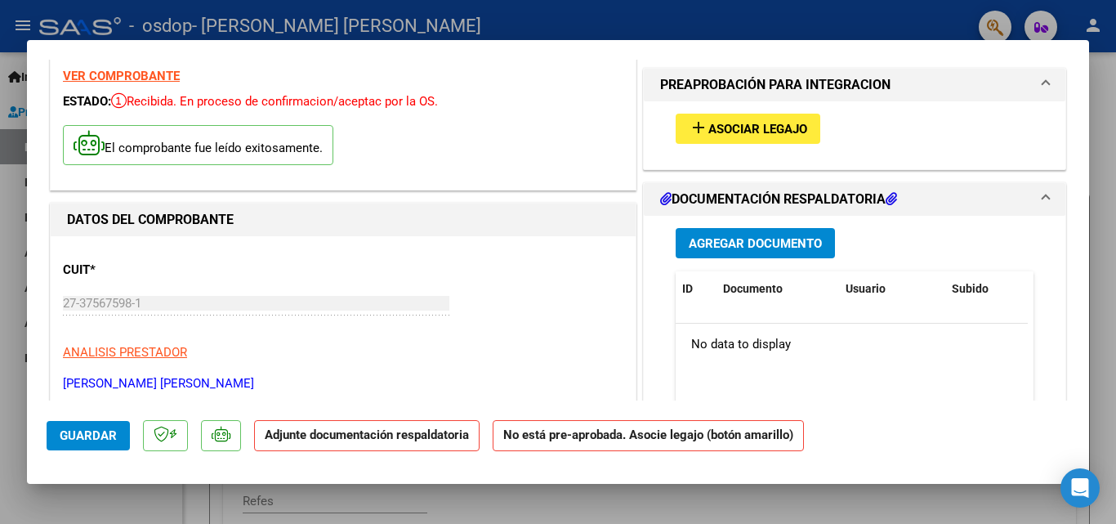
scroll to position [0, 0]
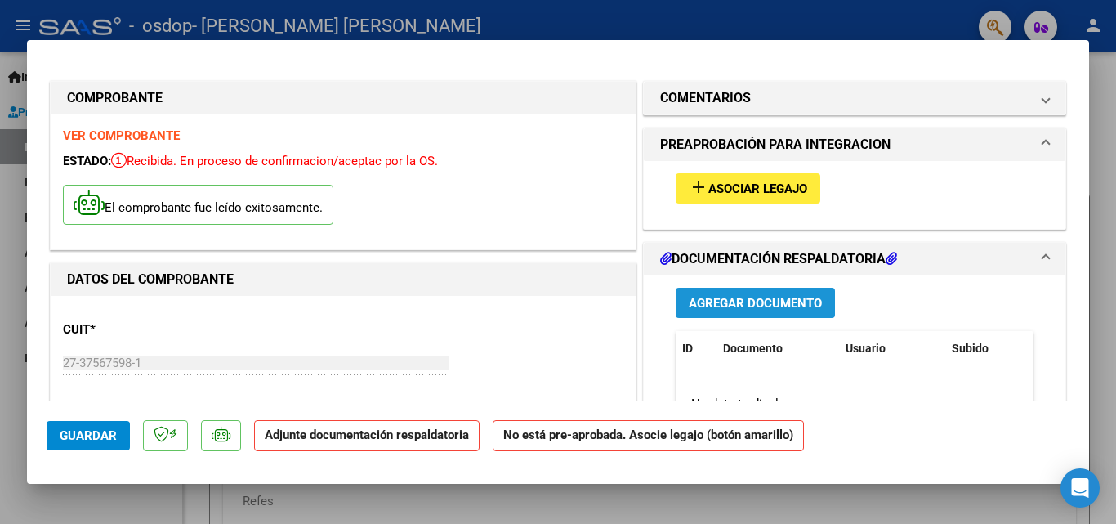
click at [720, 303] on span "Agregar Documento" at bounding box center [755, 303] width 133 height 15
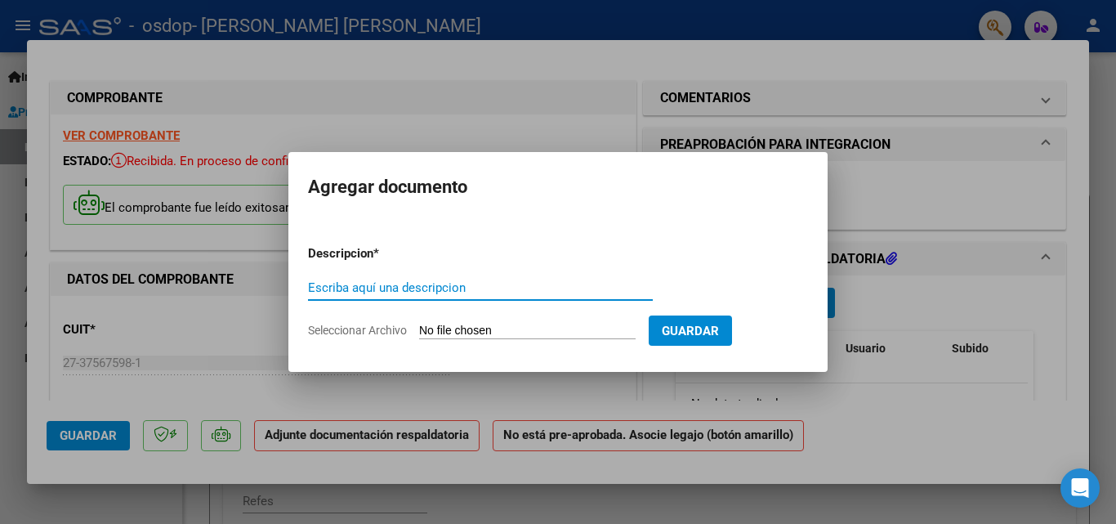
click at [374, 288] on input "Escriba aquí una descripcion" at bounding box center [480, 287] width 345 height 15
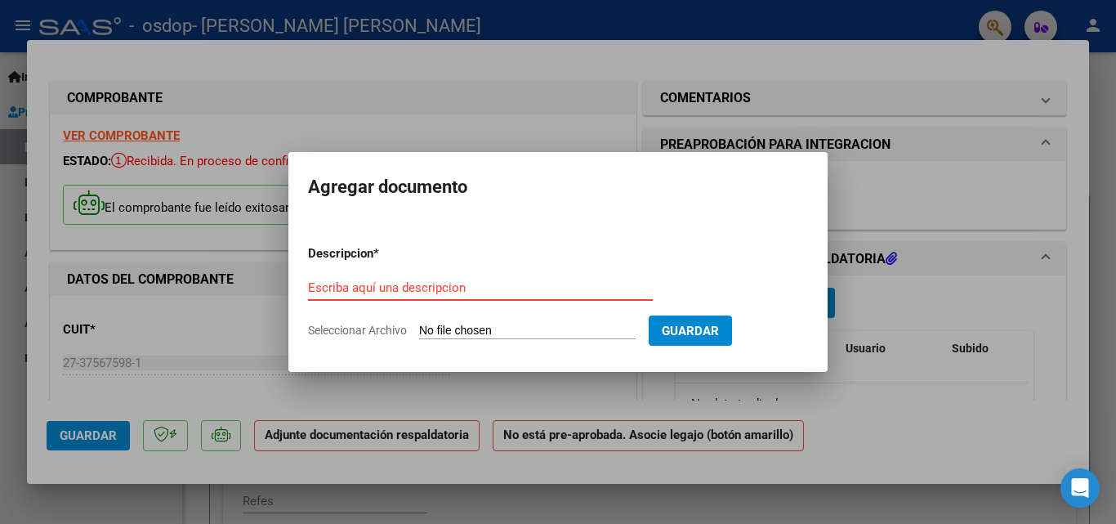
click at [323, 287] on input "Escriba aquí una descripcion" at bounding box center [480, 287] width 345 height 15
click at [488, 327] on input "Seleccionar Archivo" at bounding box center [527, 331] width 216 height 16
type input "C:\fakepath\Planilla de asistencia [DATE] [PERSON_NAME] TO.pdf"
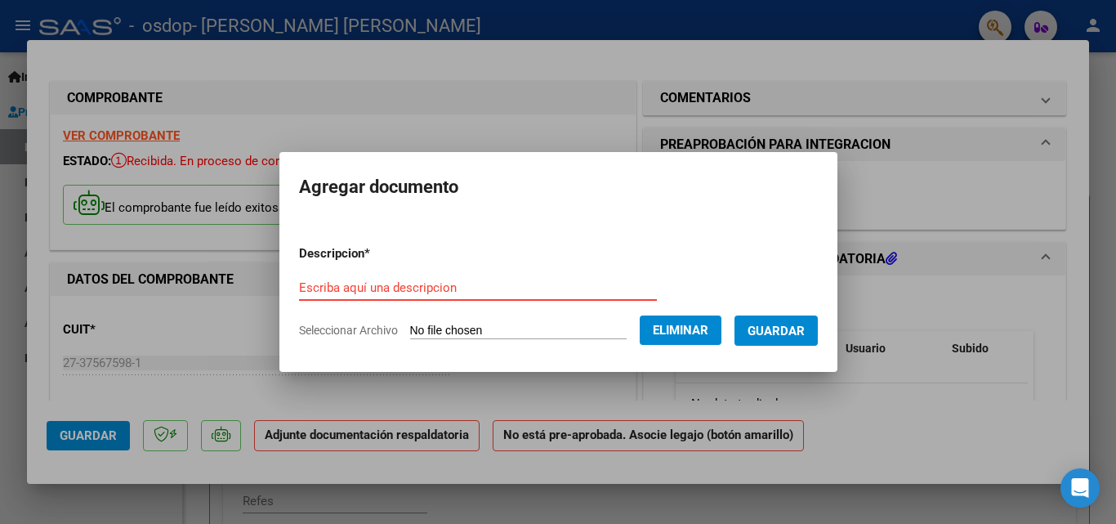
click at [399, 290] on input "Escriba aquí una descripcion" at bounding box center [478, 287] width 358 height 15
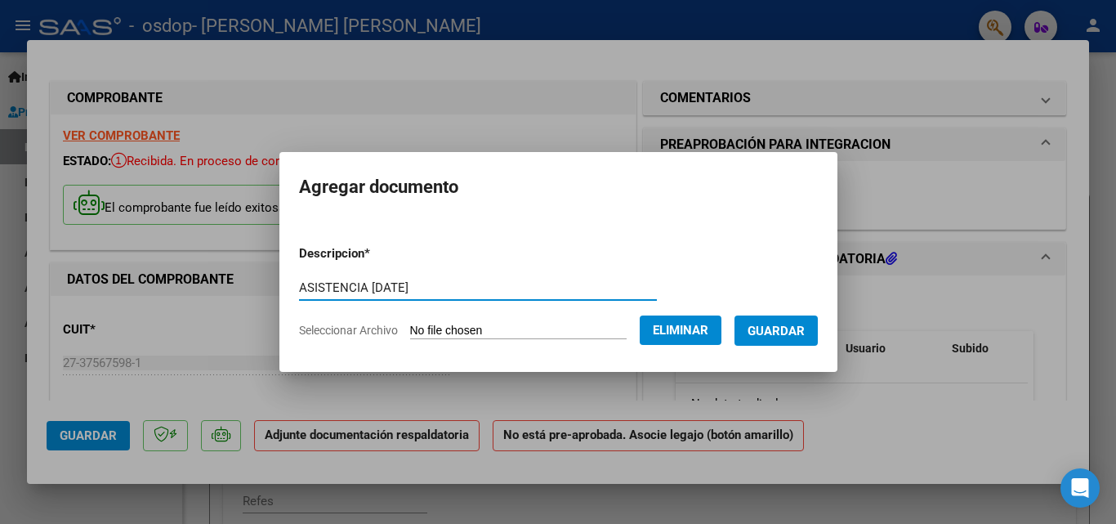
type input "ASISTENCIA [DATE]"
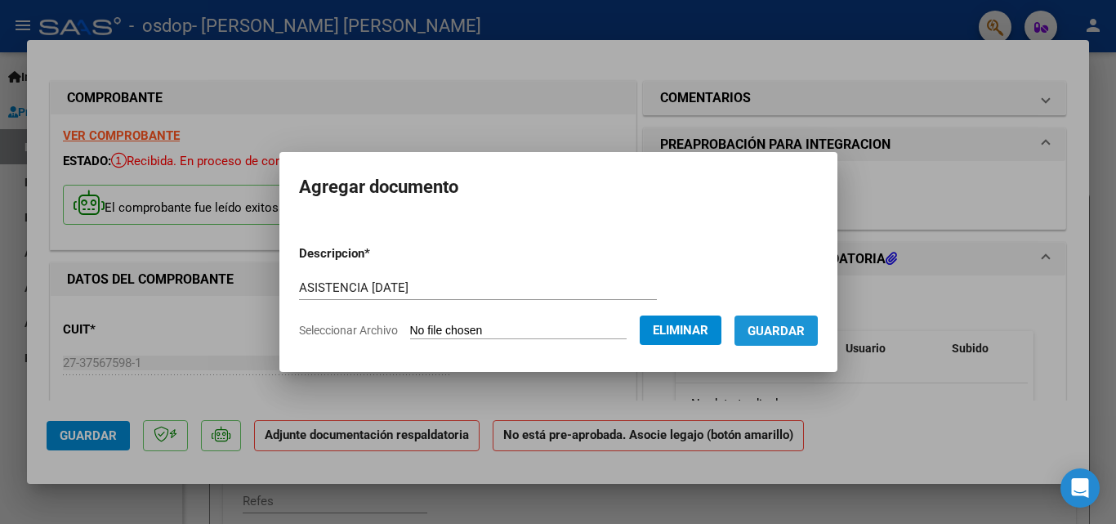
click at [782, 340] on button "Guardar" at bounding box center [775, 330] width 83 height 30
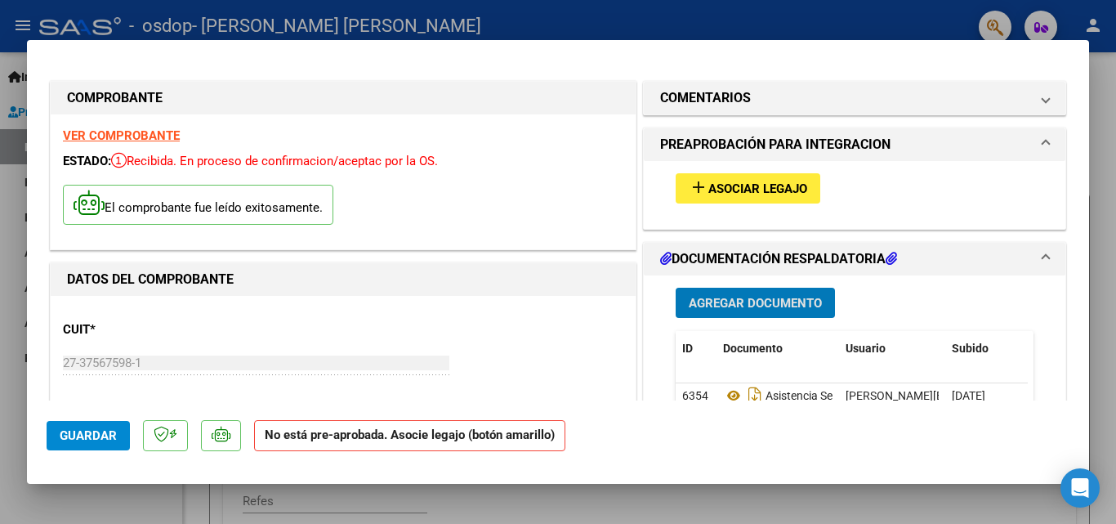
click at [752, 187] on span "Asociar Legajo" at bounding box center [757, 188] width 99 height 15
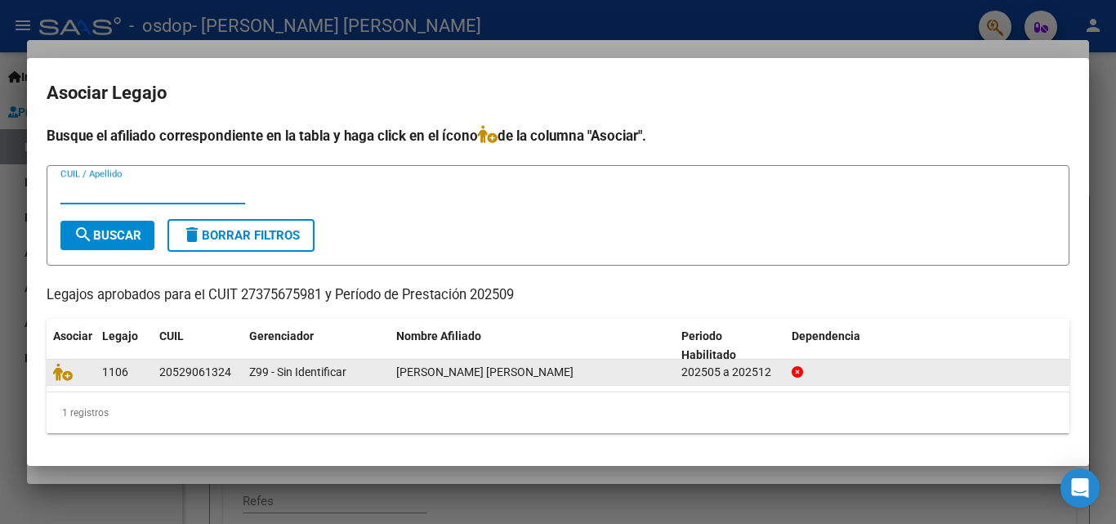
click at [118, 365] on span "1106" at bounding box center [115, 371] width 26 height 13
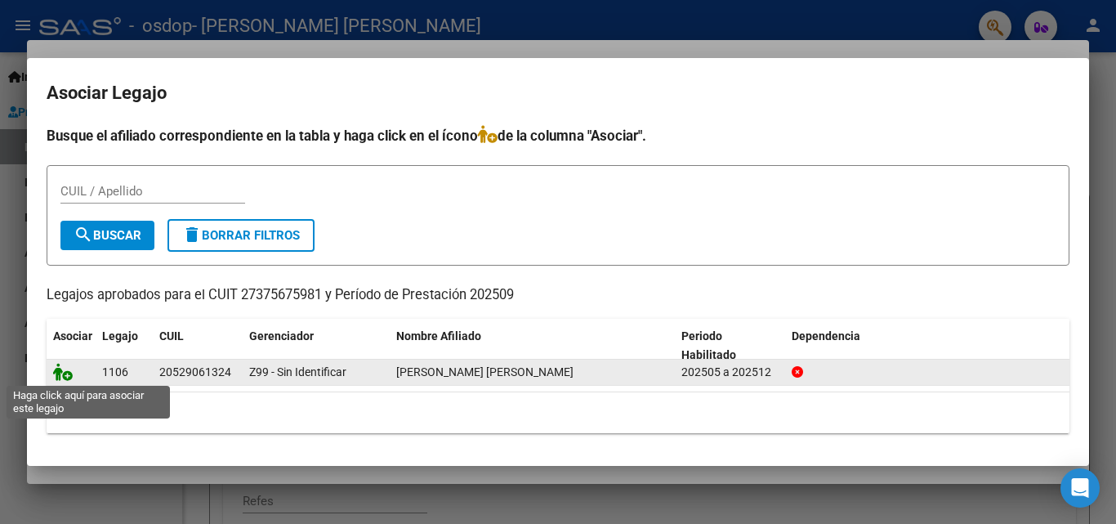
click at [54, 372] on icon at bounding box center [63, 372] width 20 height 18
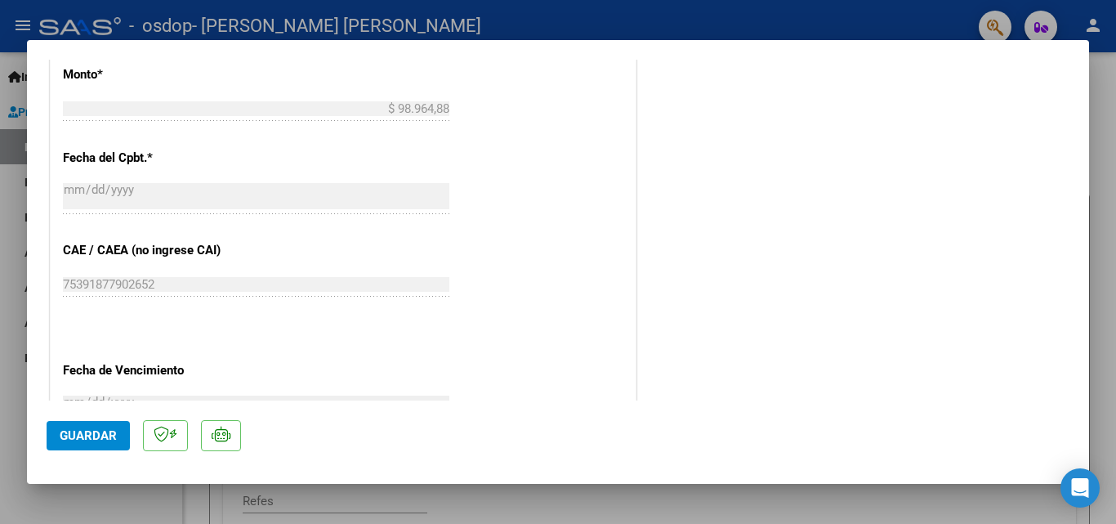
scroll to position [1122, 0]
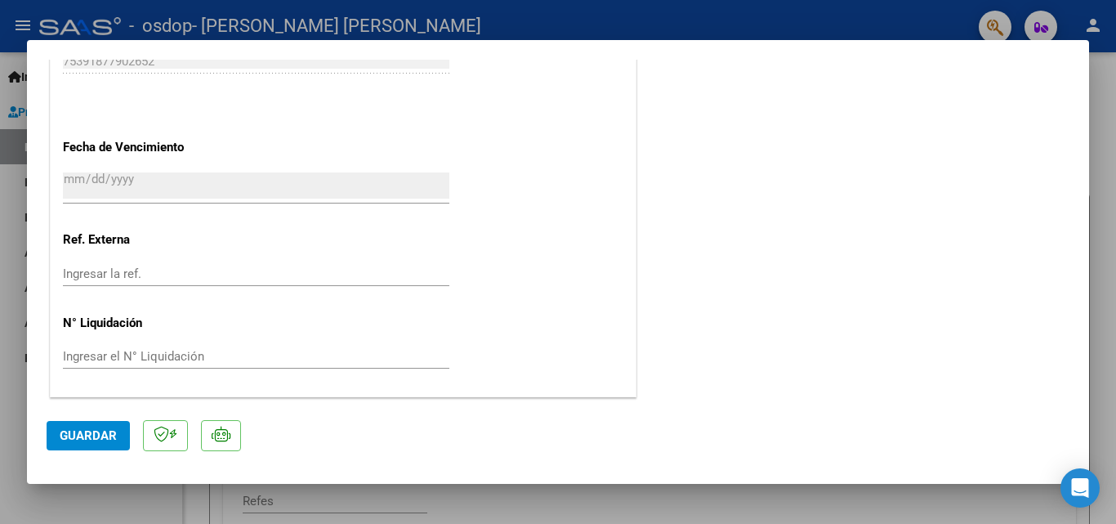
click at [82, 432] on span "Guardar" at bounding box center [88, 435] width 57 height 15
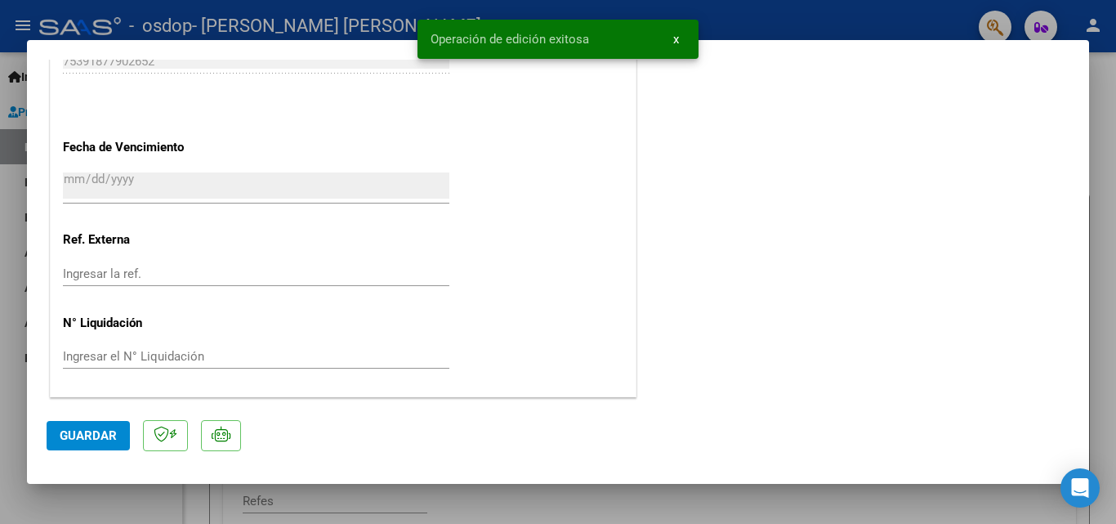
click at [680, 39] on button "x" at bounding box center [676, 39] width 32 height 29
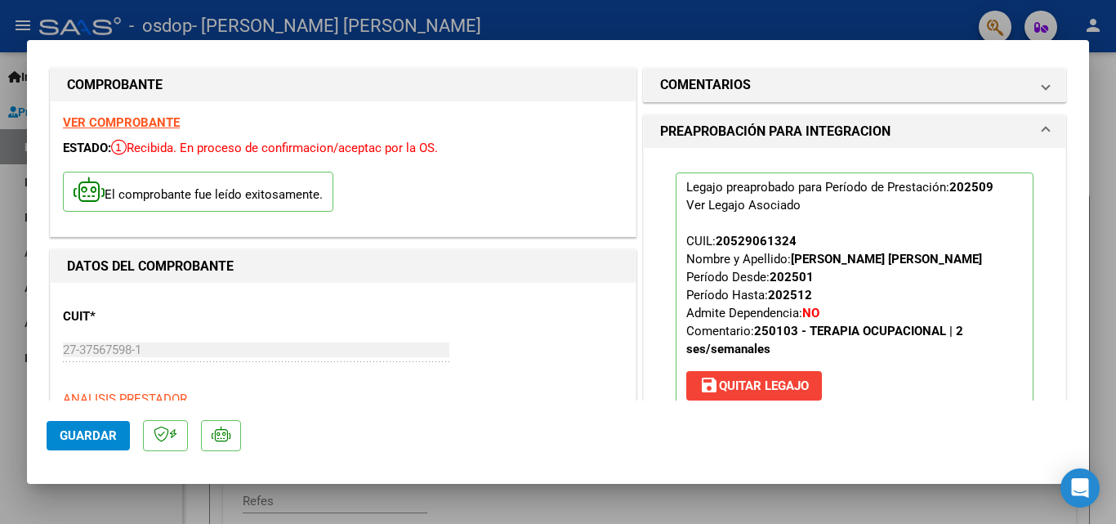
scroll to position [0, 0]
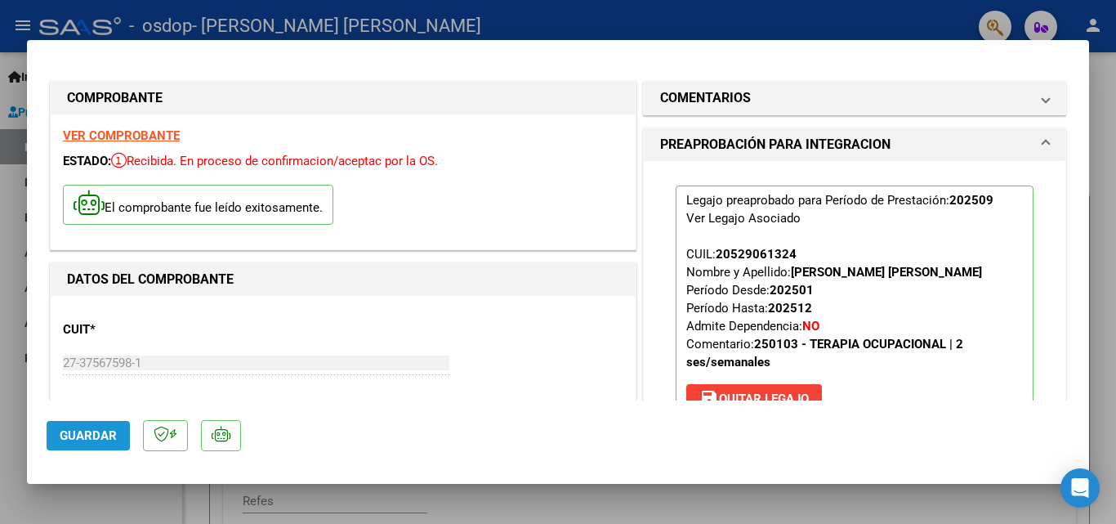
click at [89, 447] on button "Guardar" at bounding box center [88, 435] width 83 height 29
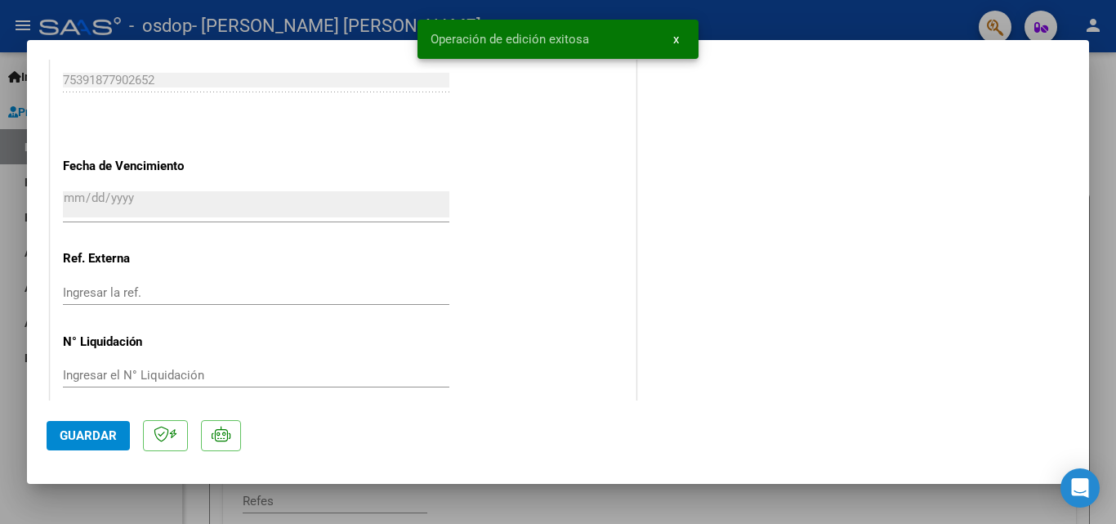
scroll to position [1122, 0]
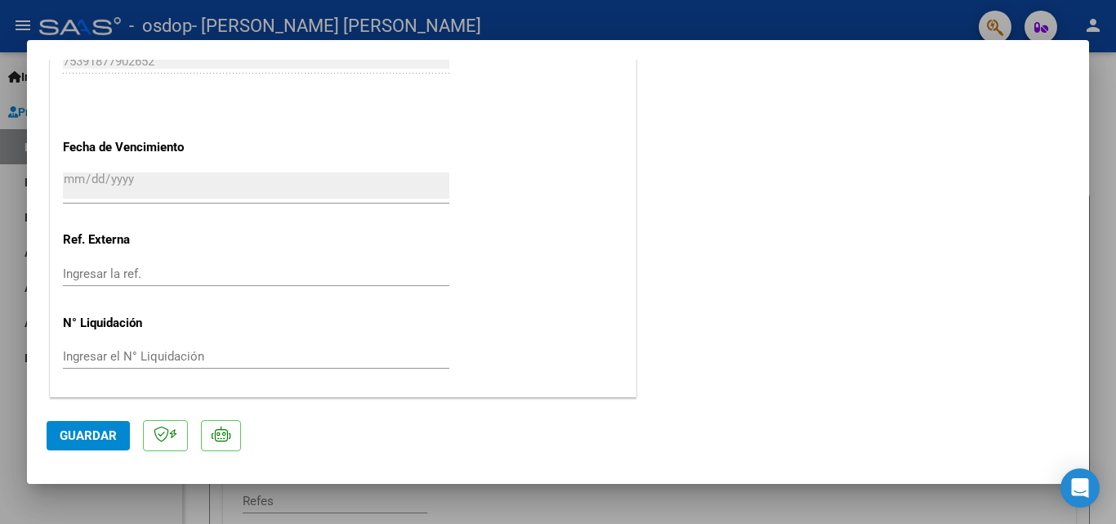
type input "$ 0,00"
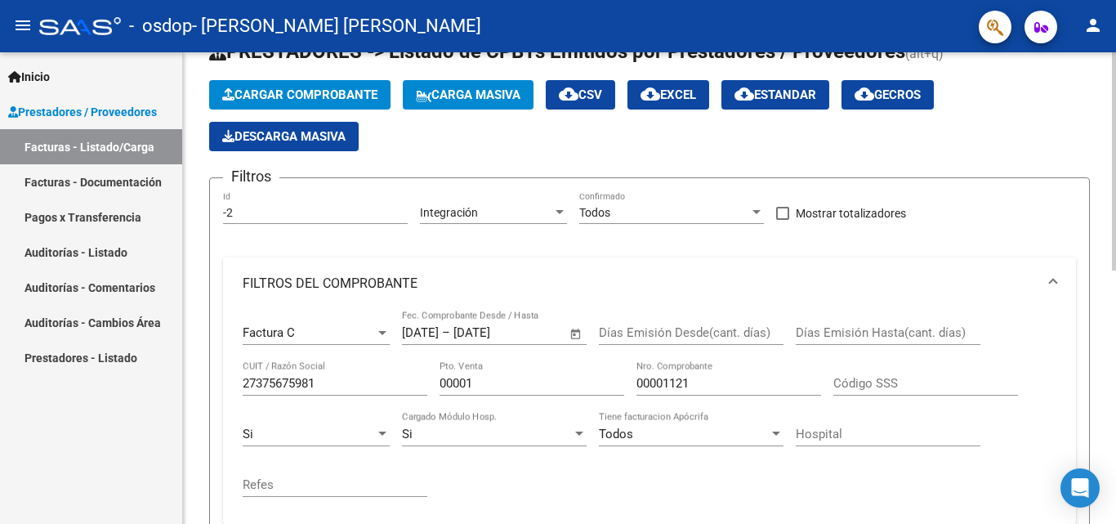
scroll to position [0, 0]
